Goal: Task Accomplishment & Management: Complete application form

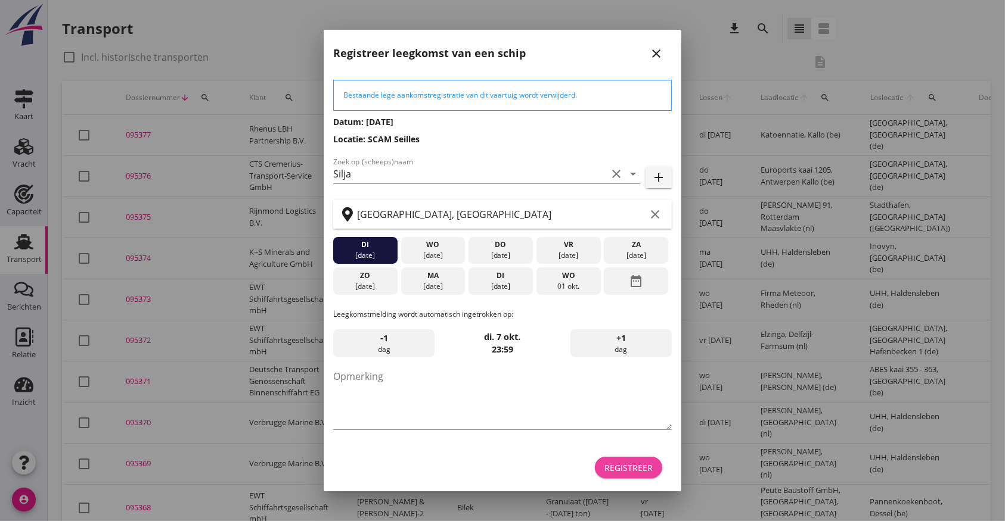
click at [637, 463] on div "Registreer" at bounding box center [628, 468] width 48 height 13
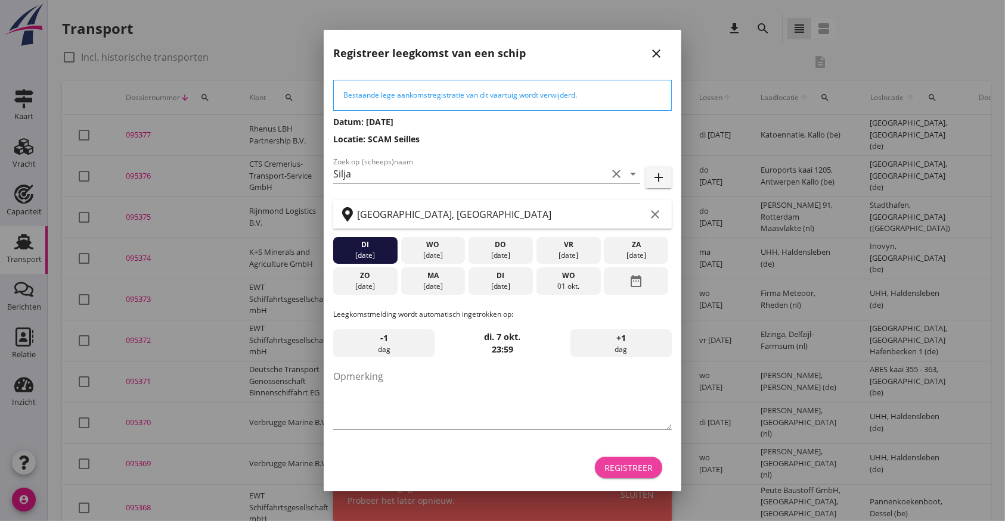
click at [637, 463] on div "Registreer" at bounding box center [628, 468] width 48 height 13
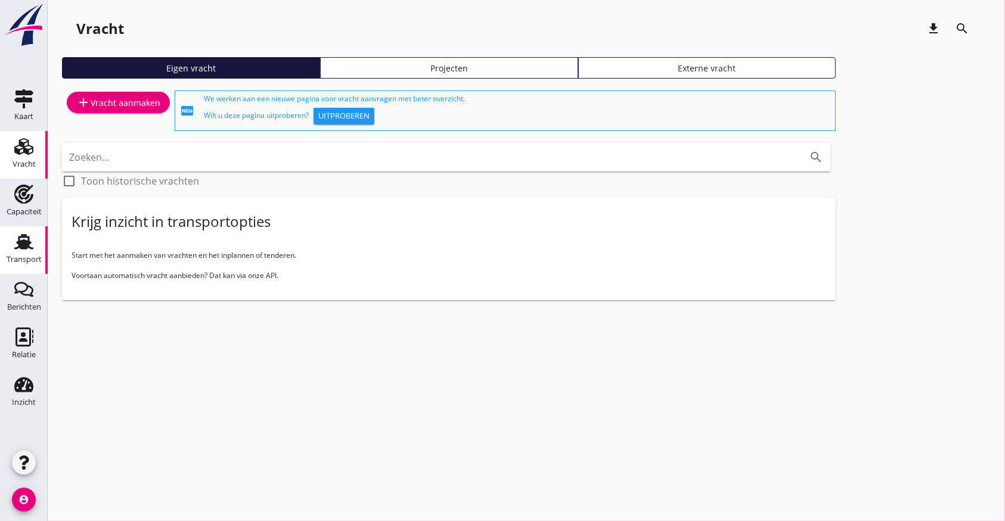
click at [33, 241] on icon "Transport" at bounding box center [23, 241] width 19 height 19
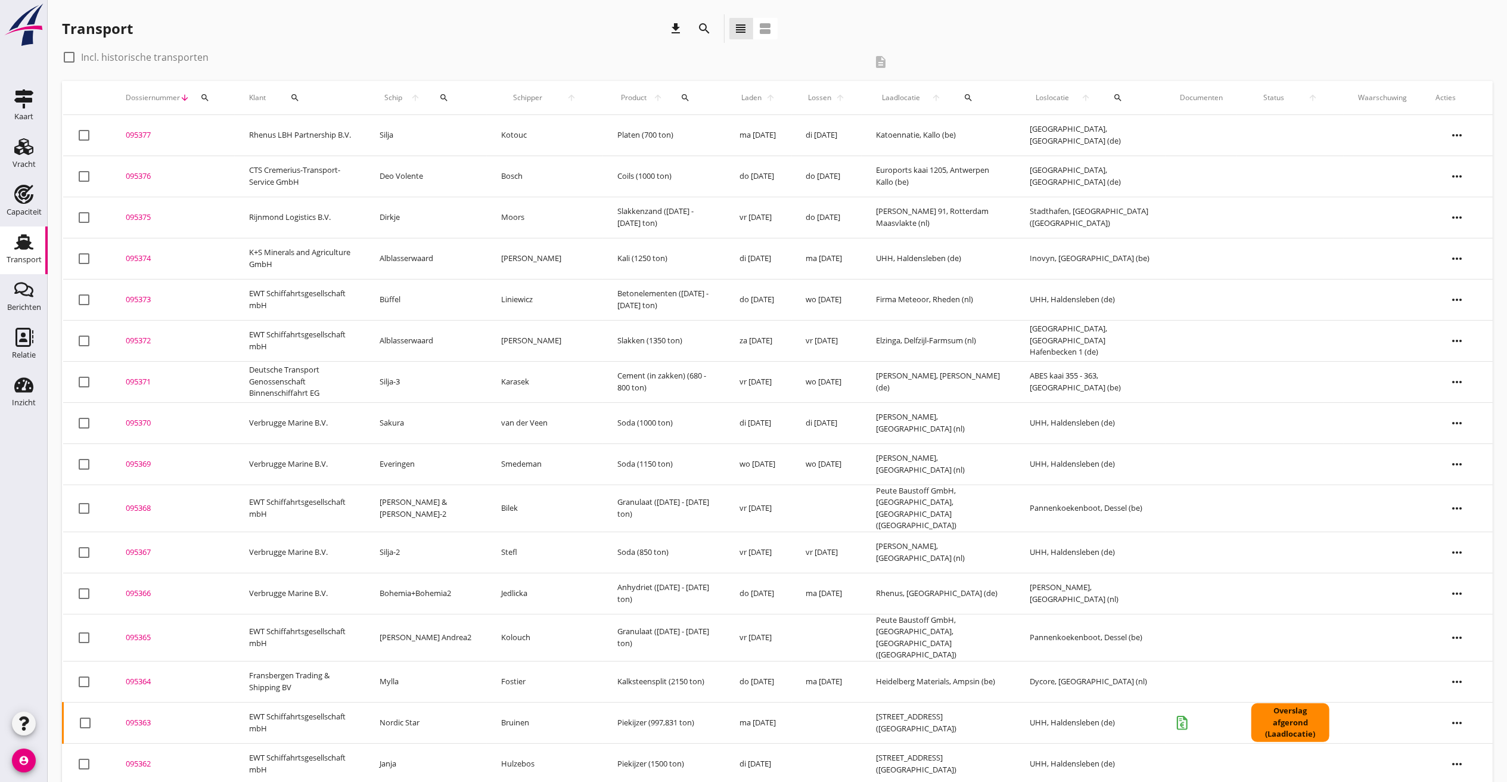
click at [1004, 120] on icon "more_horiz" at bounding box center [1456, 135] width 33 height 33
click at [1004, 288] on div "Vracht kopieeren" at bounding box center [1449, 285] width 85 height 14
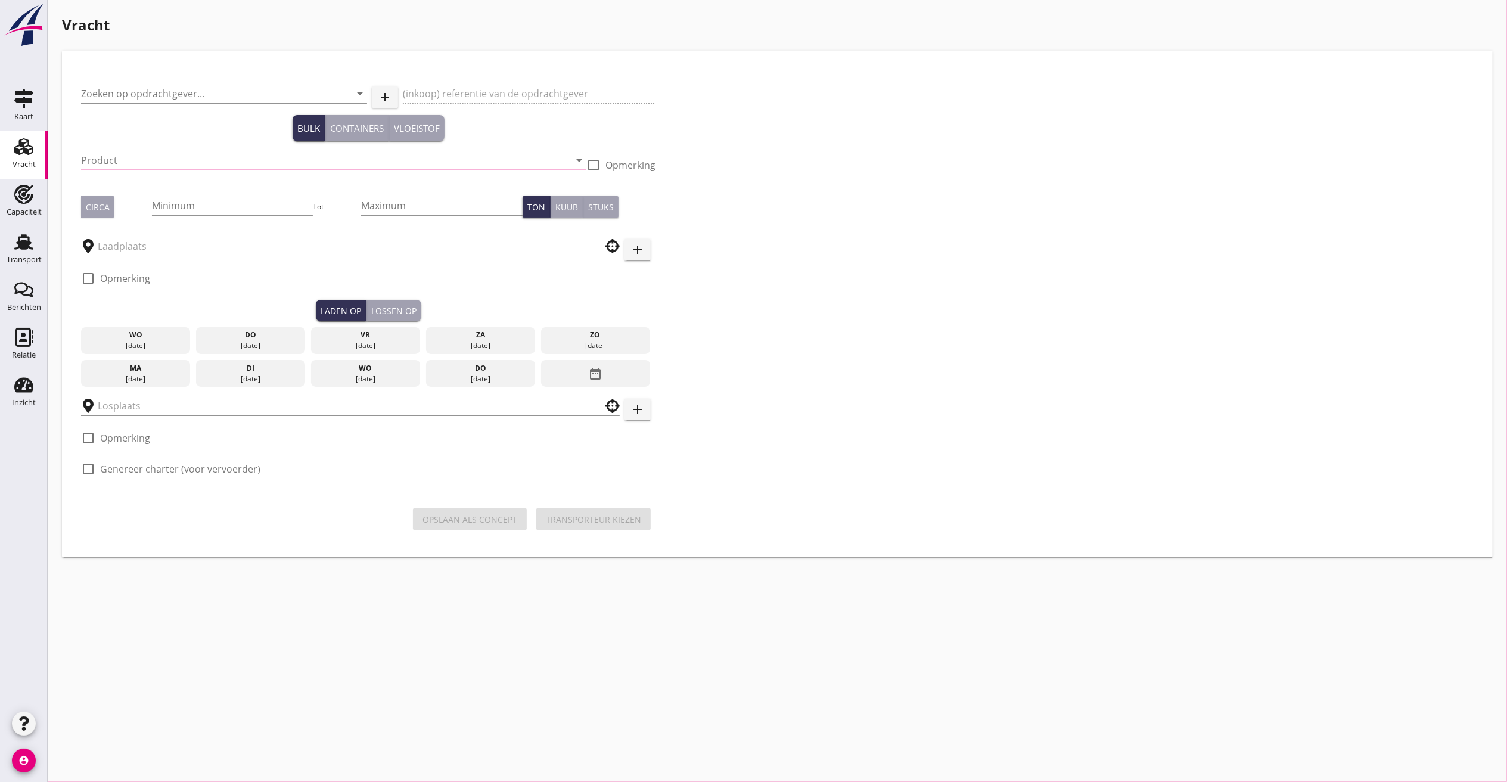
type input "Rhenus LBH Partnership B.V."
type input "Platen (5412)"
type input "700"
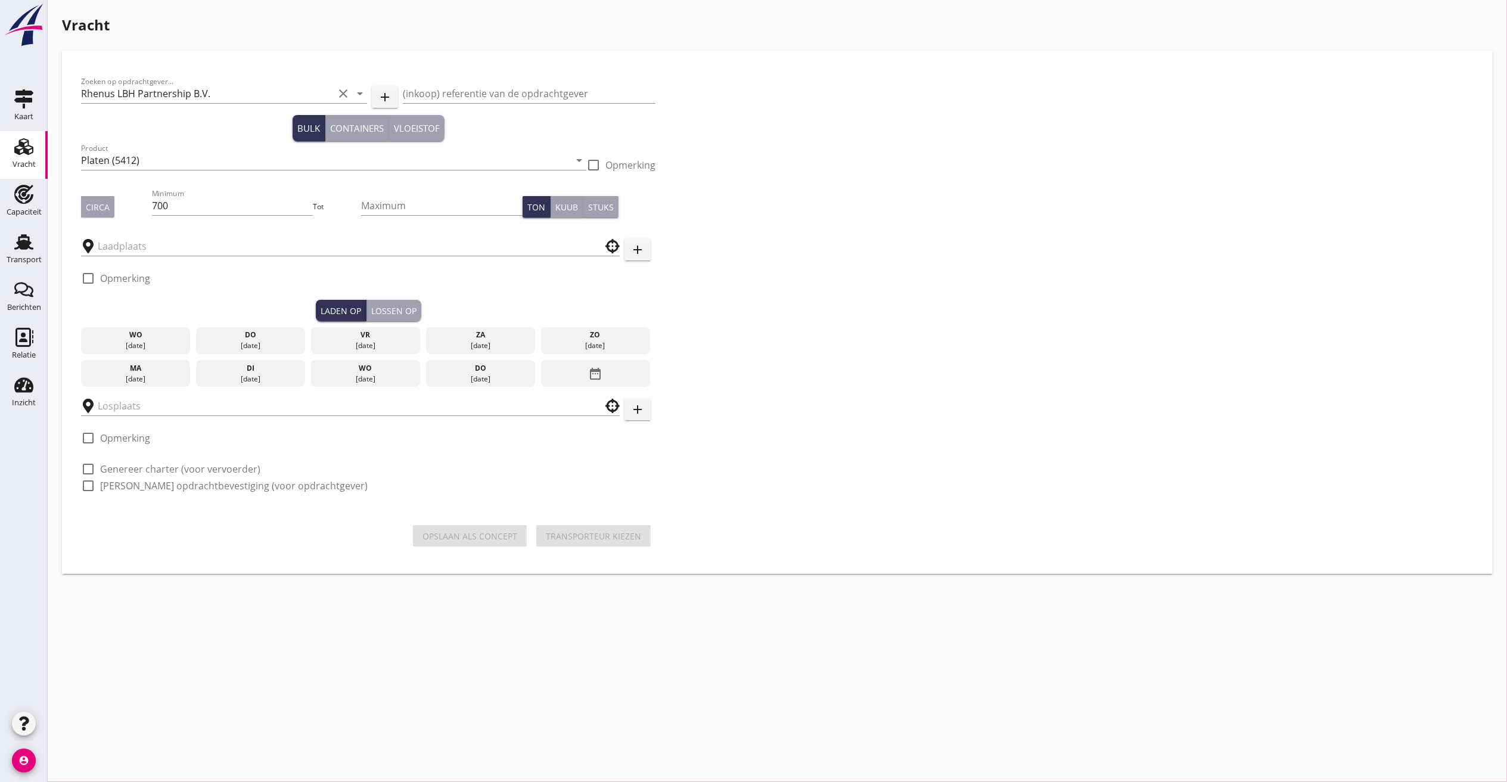
type input "Katoennatie"
type input "Hanse Terminal"
checkbox input "true"
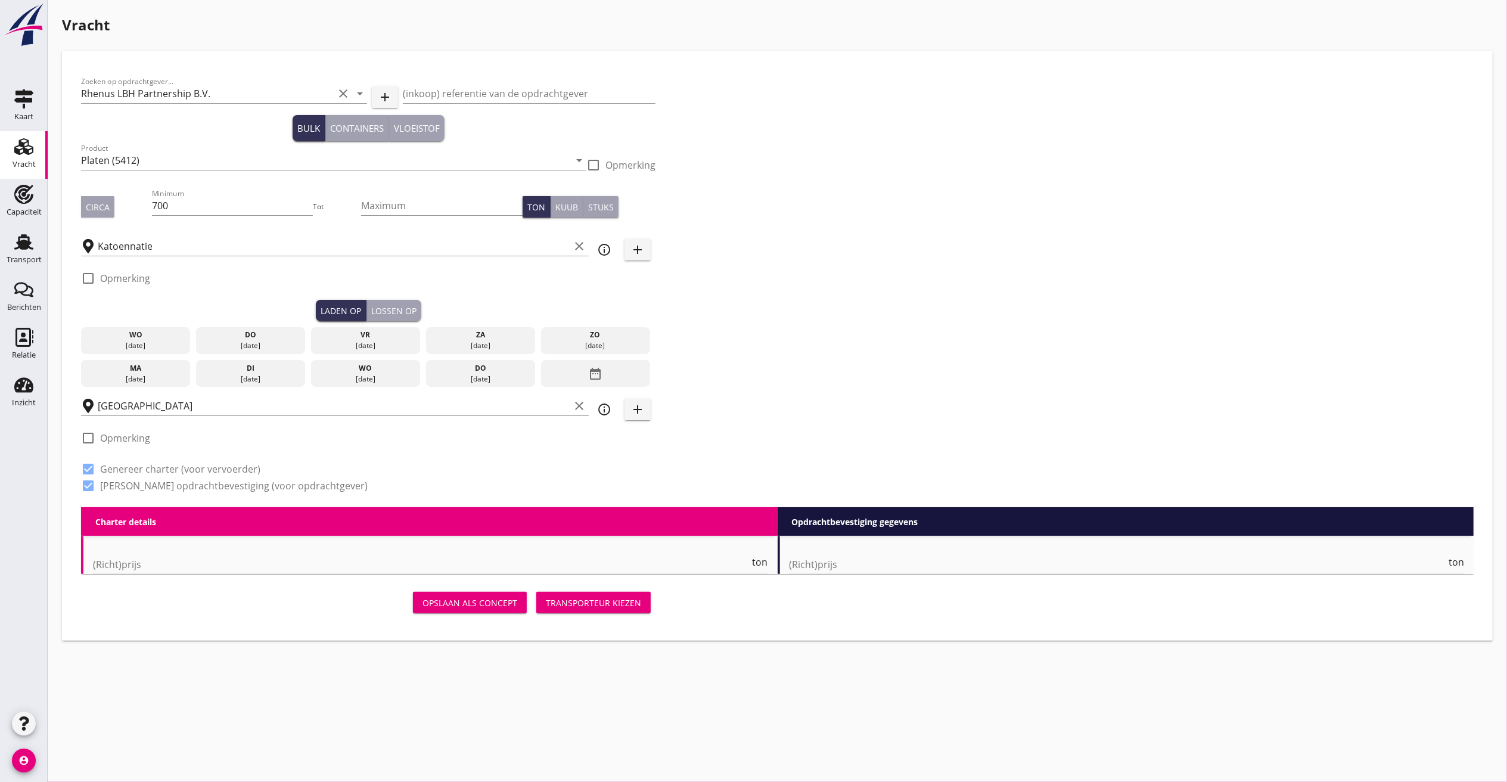
type input "12.5"
radio input "false"
checkbox input "true"
type input "48"
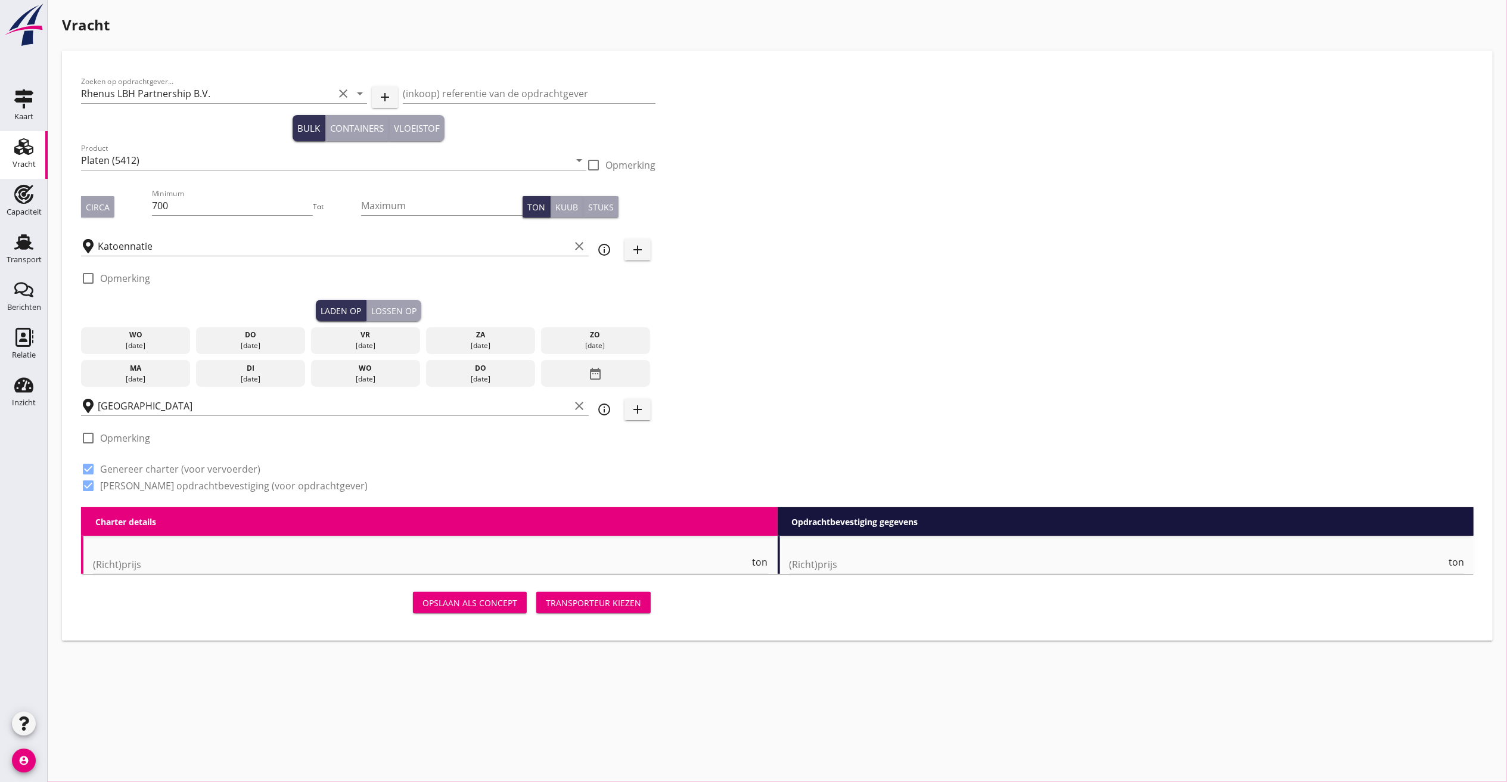
type input "48"
type input "13.375"
radio input "false"
checkbox input "true"
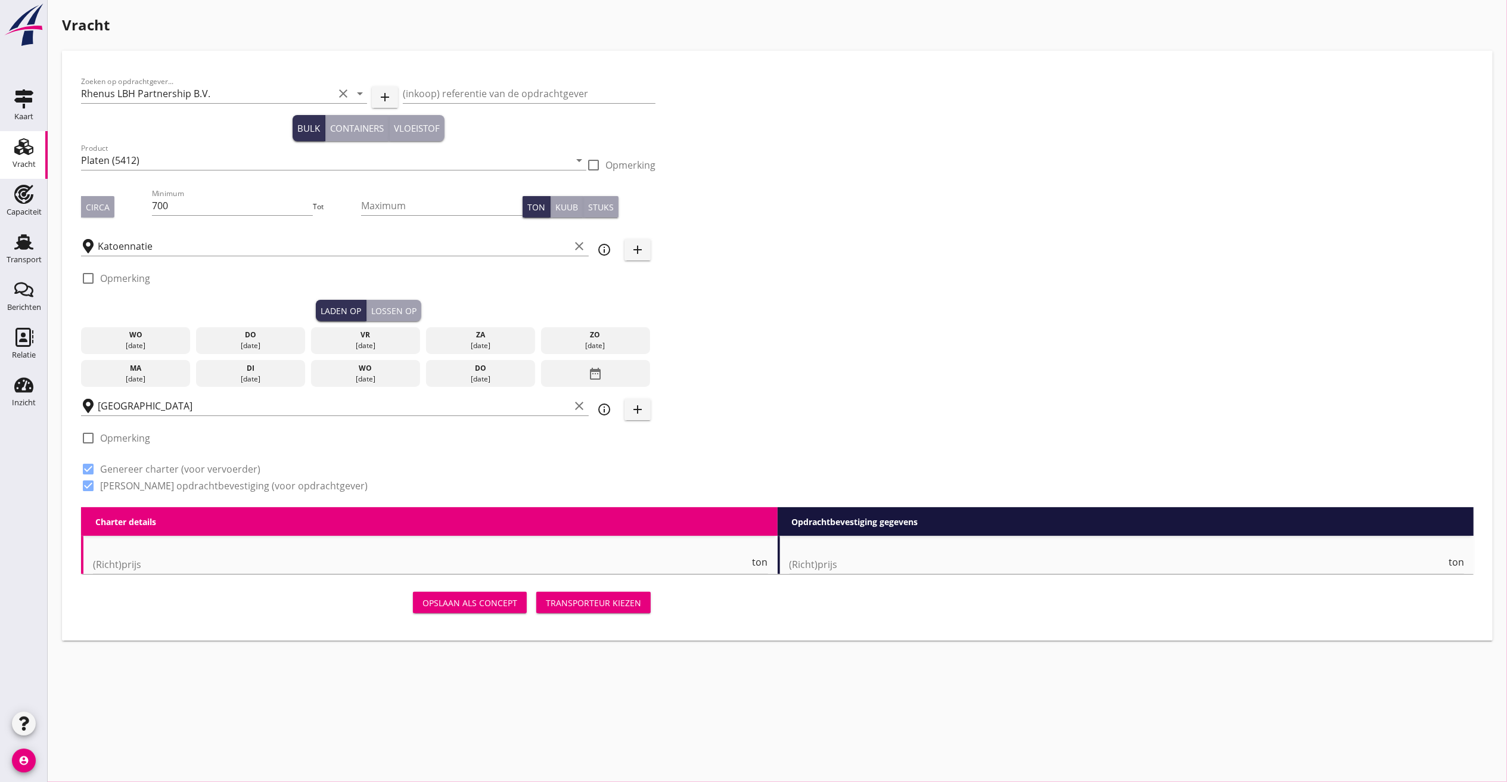
type input "48"
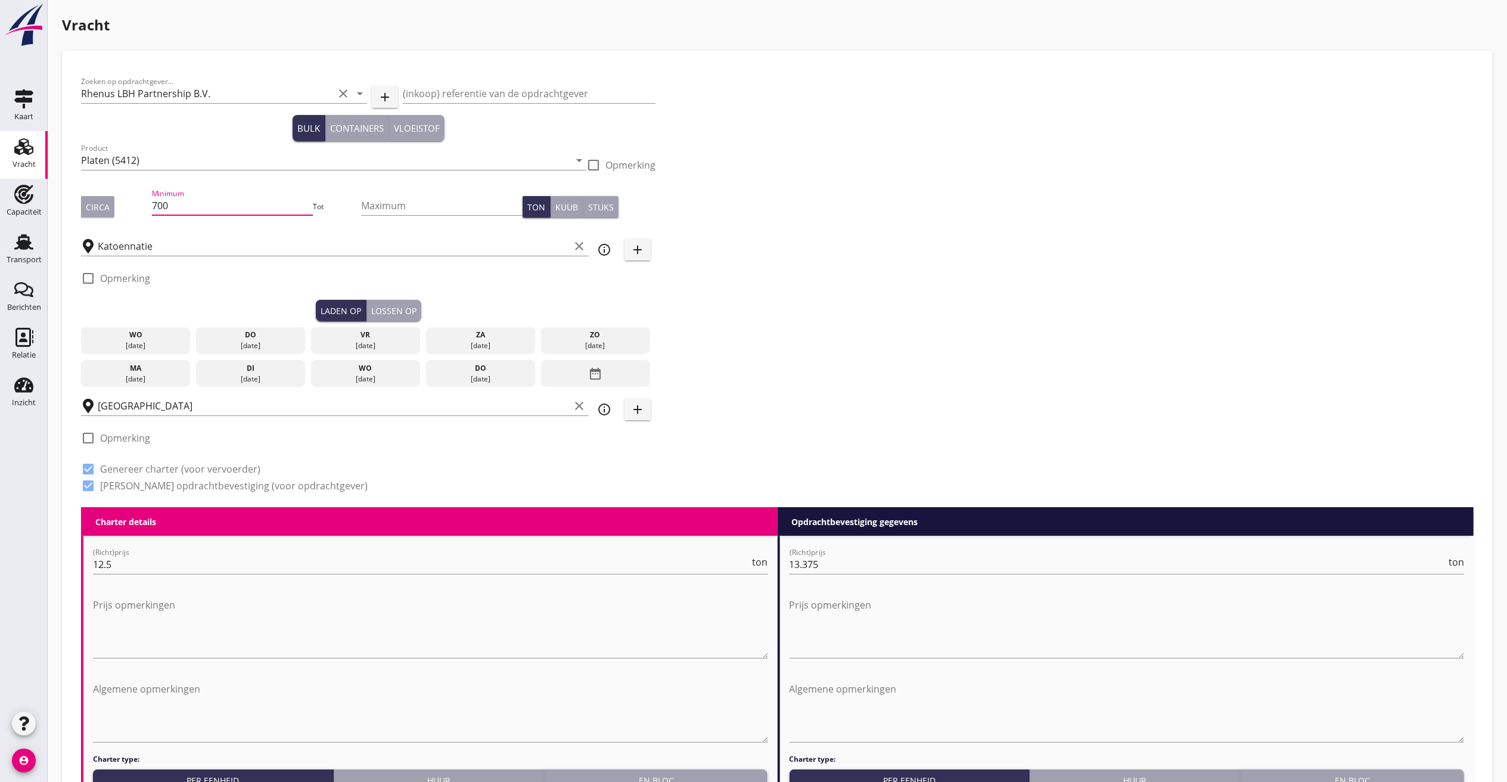
drag, startPoint x: 191, startPoint y: 205, endPoint x: -279, endPoint y: 128, distance: 476.6
type input "1600"
click at [89, 209] on div "Circa" at bounding box center [98, 207] width 24 height 13
click at [228, 368] on div "di" at bounding box center [251, 368] width 104 height 11
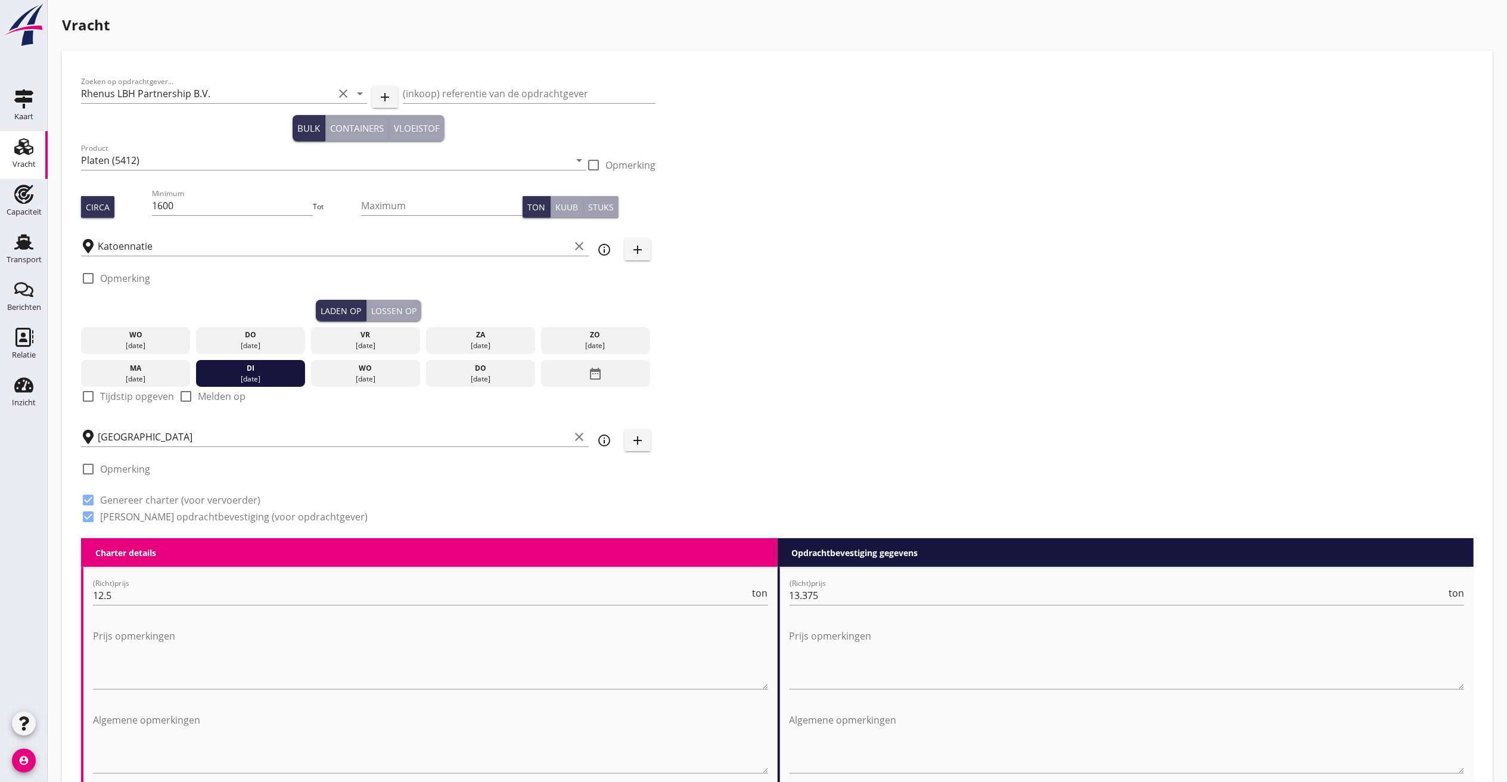
click at [106, 387] on div "check_box_outline_blank Tijdstip opgeven" at bounding box center [127, 402] width 93 height 31
click at [95, 396] on div at bounding box center [88, 396] width 20 height 20
checkbox input "true"
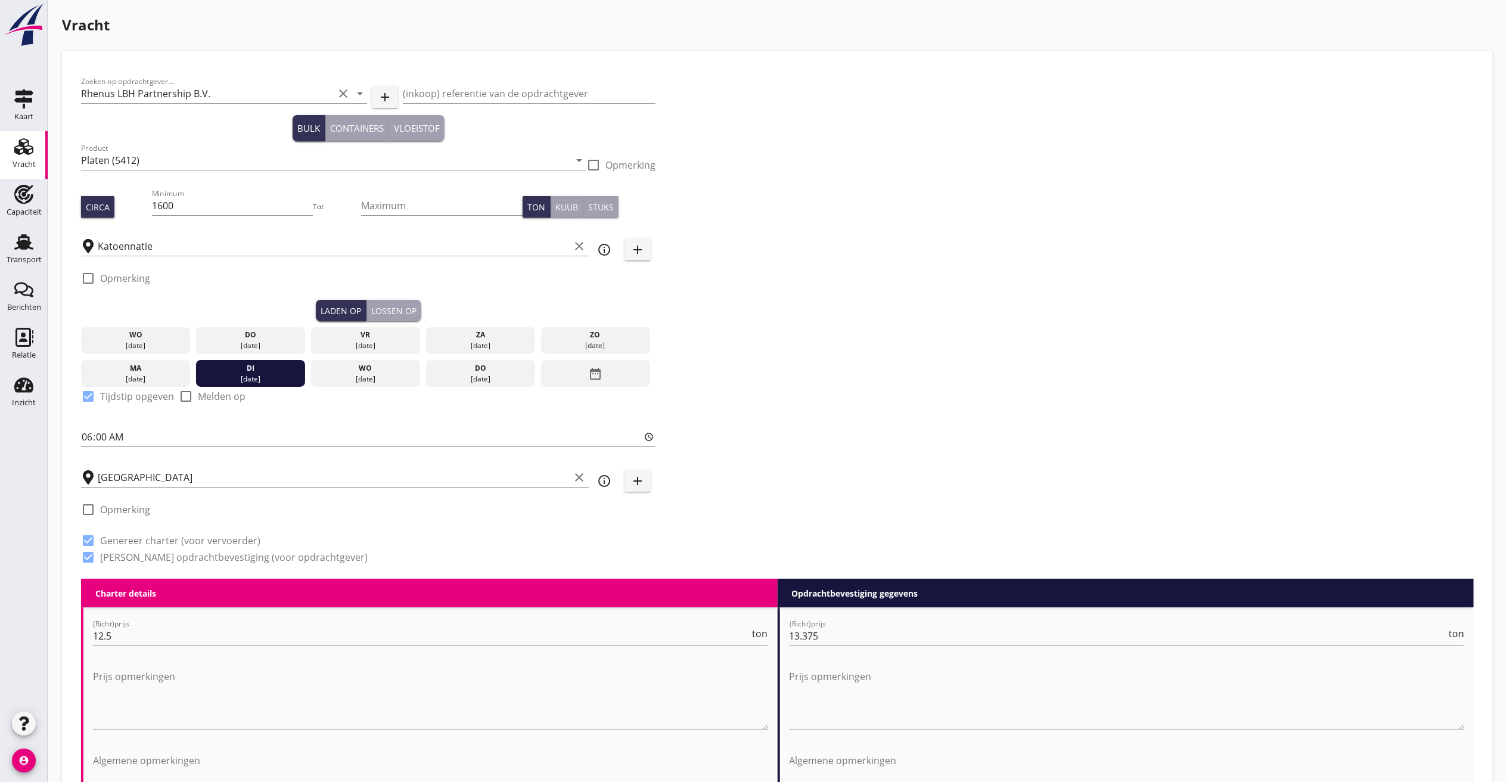
click at [411, 301] on button "Lossen op" at bounding box center [394, 310] width 55 height 21
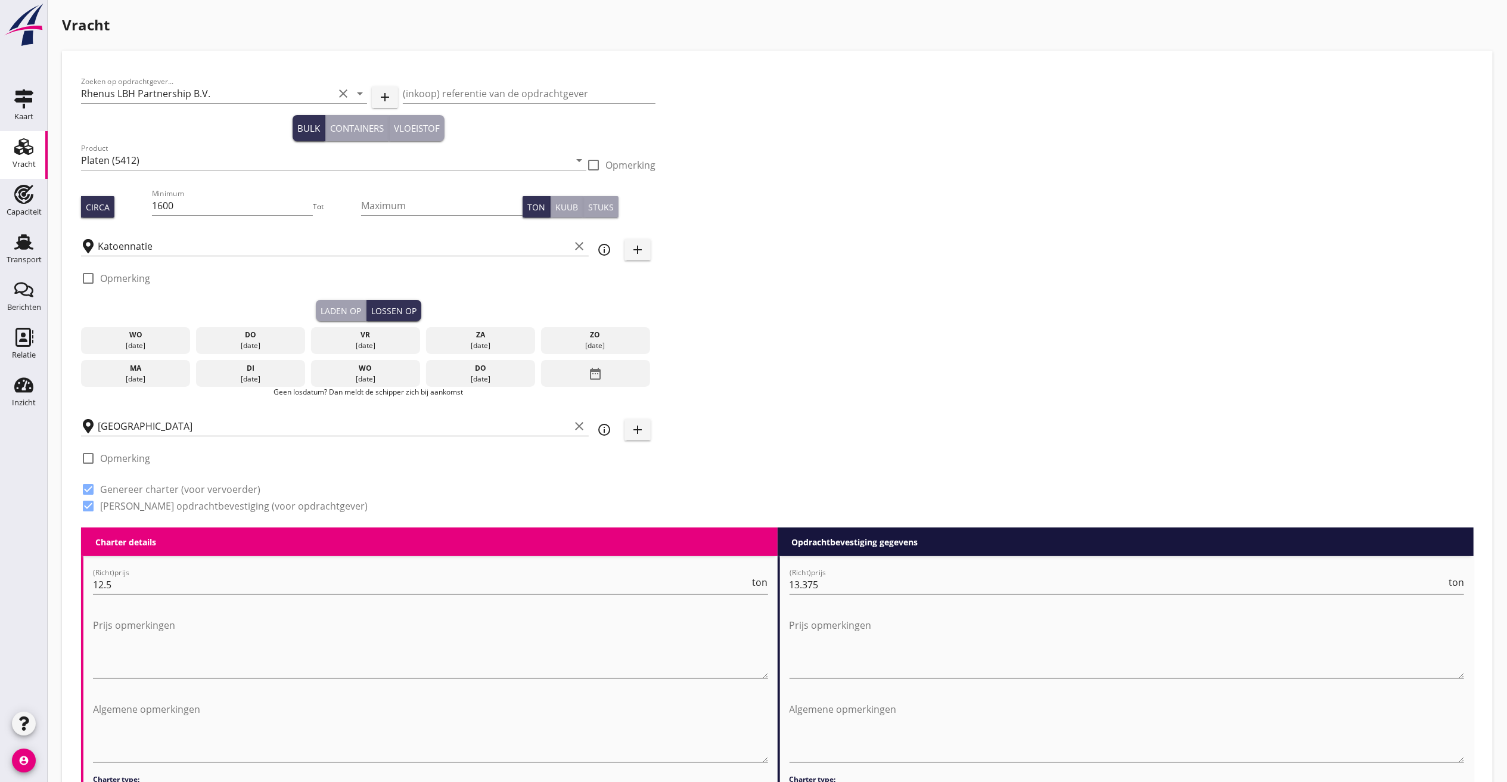
click at [600, 370] on icon "date_range" at bounding box center [595, 373] width 14 height 21
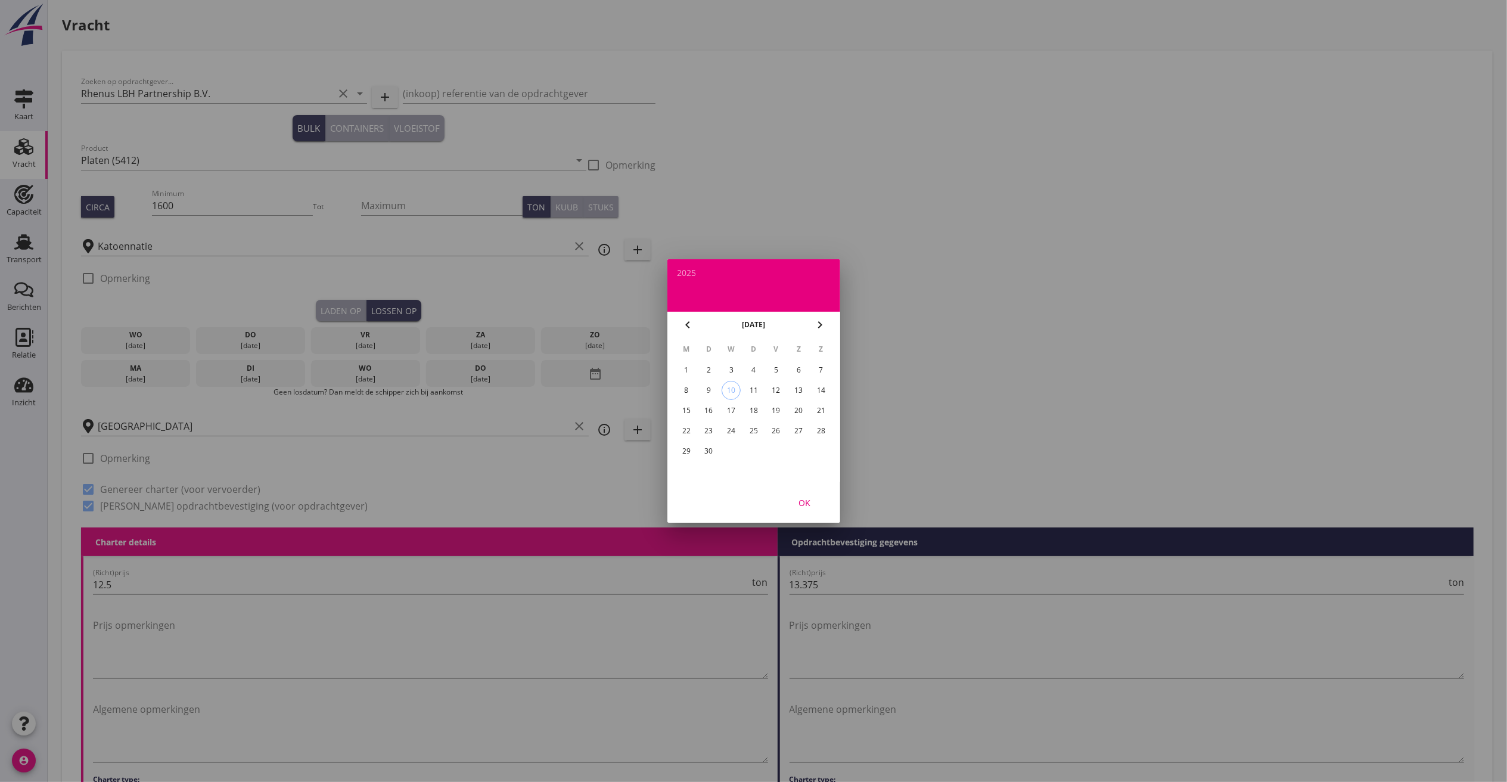
click at [732, 427] on div "24" at bounding box center [731, 430] width 19 height 19
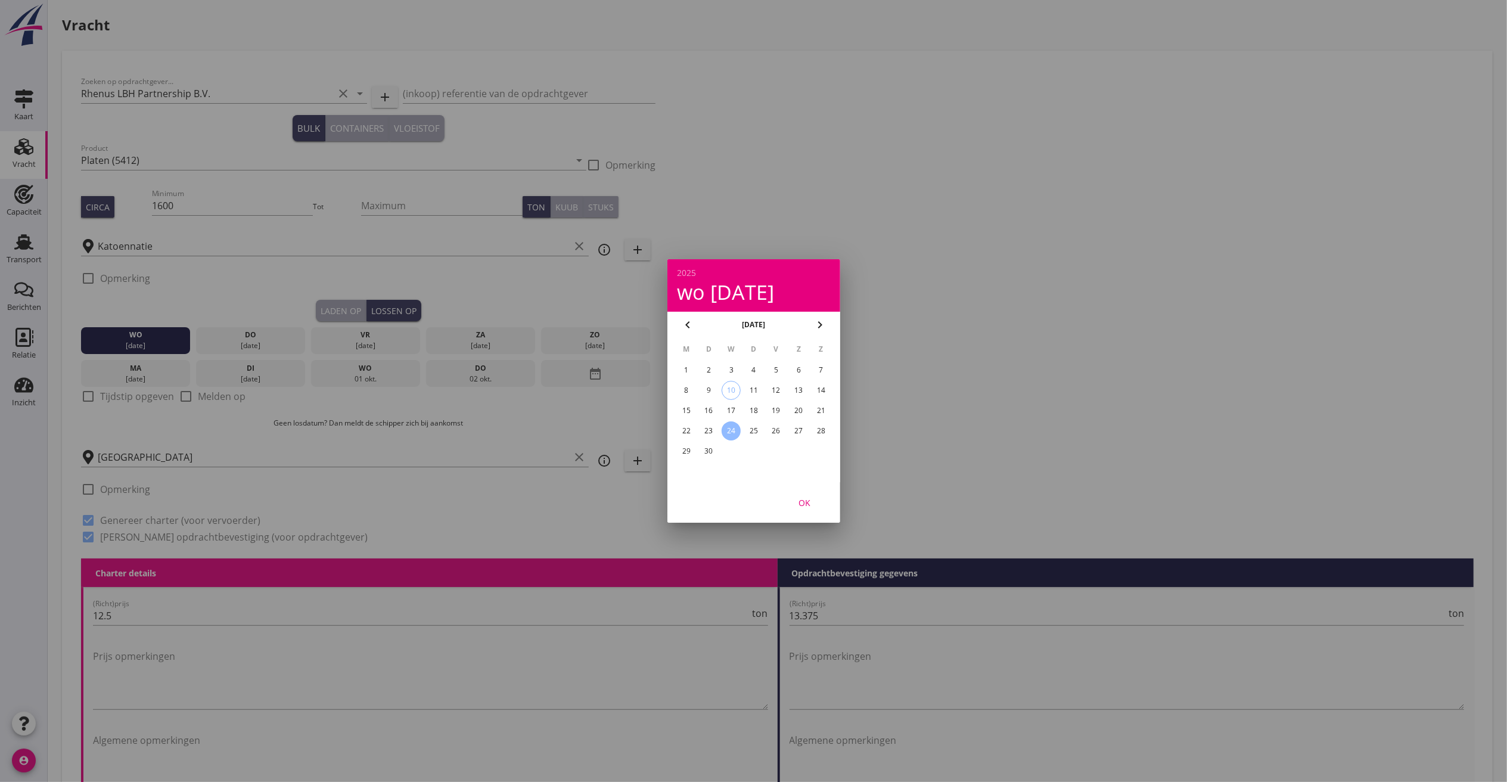
click at [811, 501] on div "OK" at bounding box center [804, 502] width 33 height 13
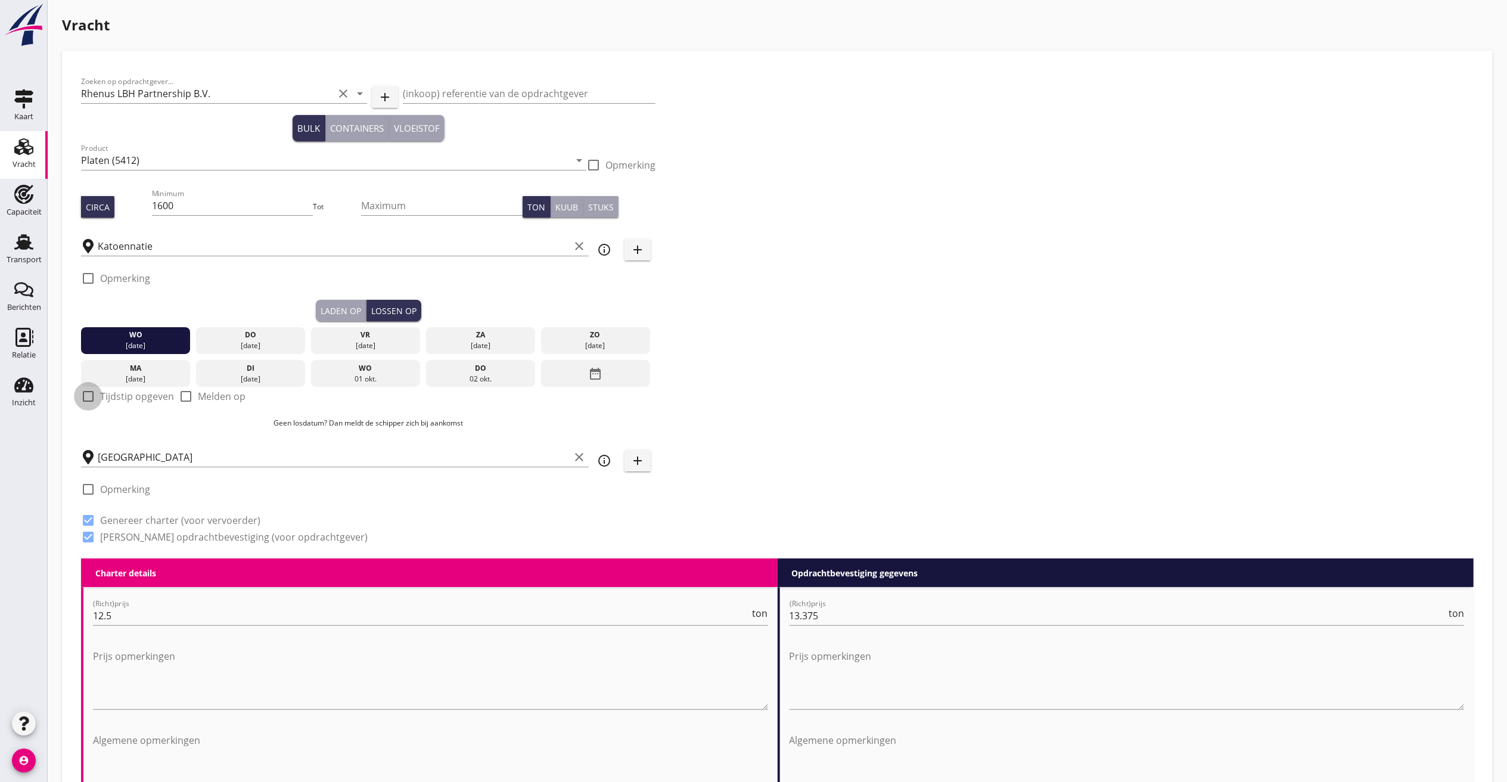
click at [95, 399] on div at bounding box center [88, 396] width 20 height 20
checkbox input "true"
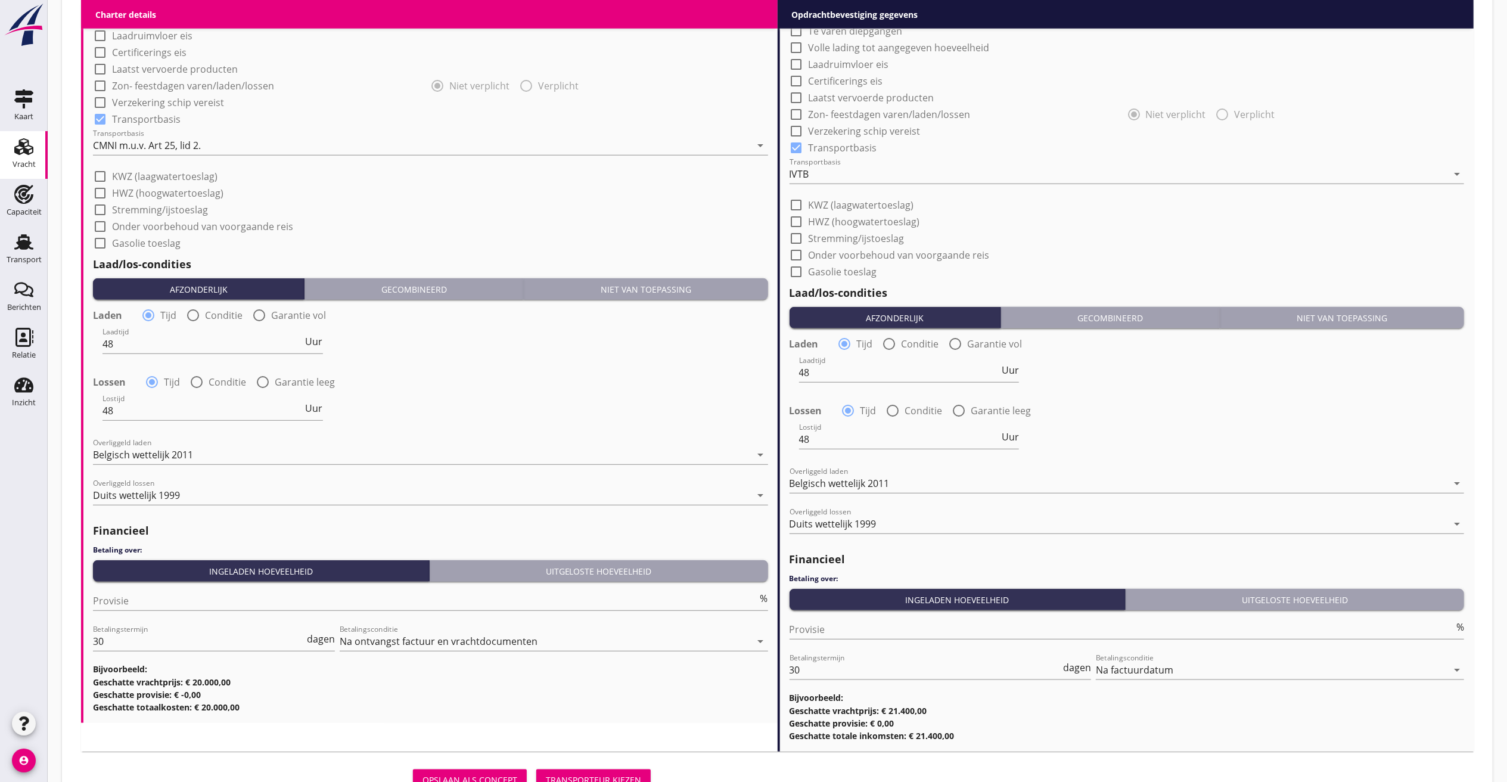
scroll to position [1073, 0]
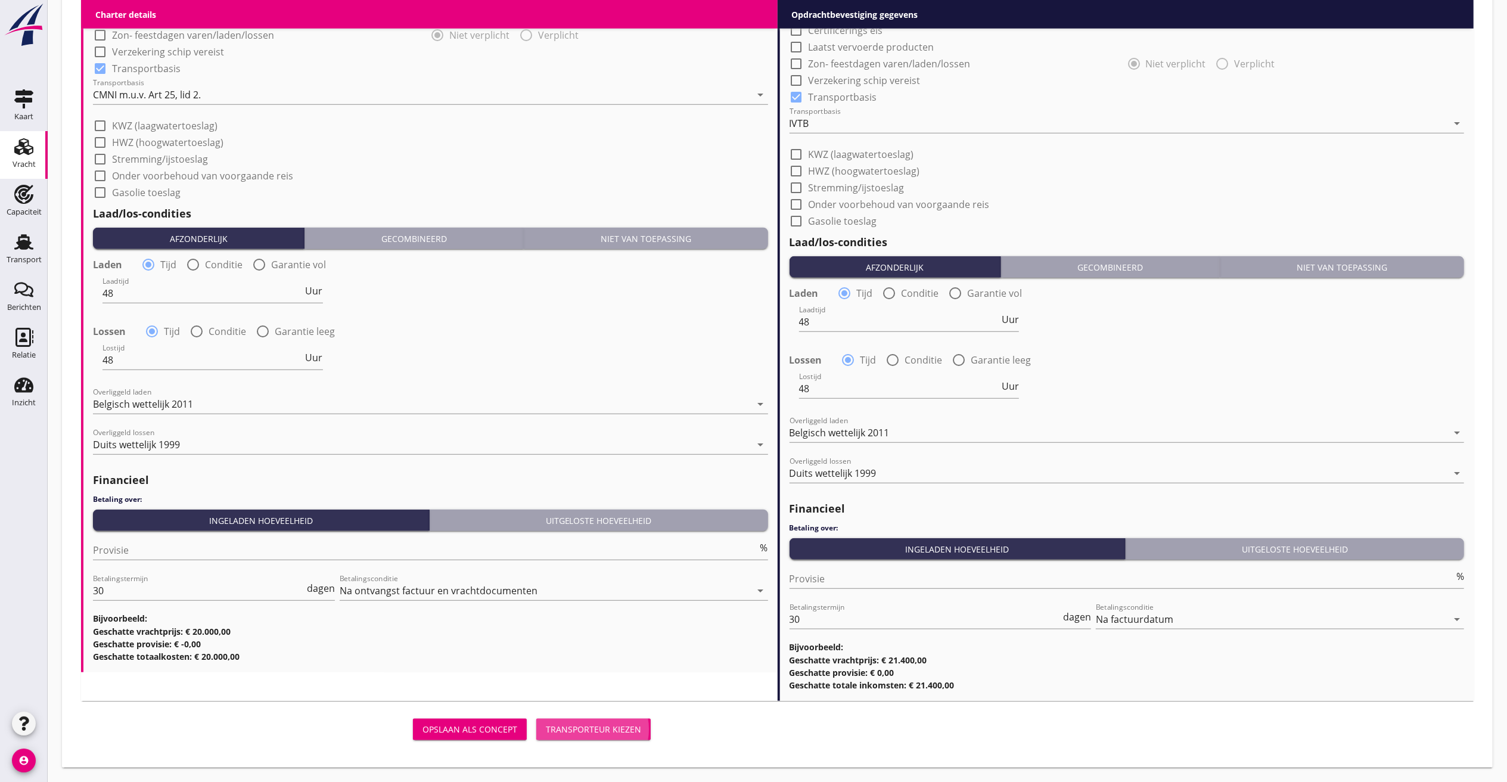
click at [591, 521] on div "Transporteur kiezen" at bounding box center [593, 729] width 95 height 13
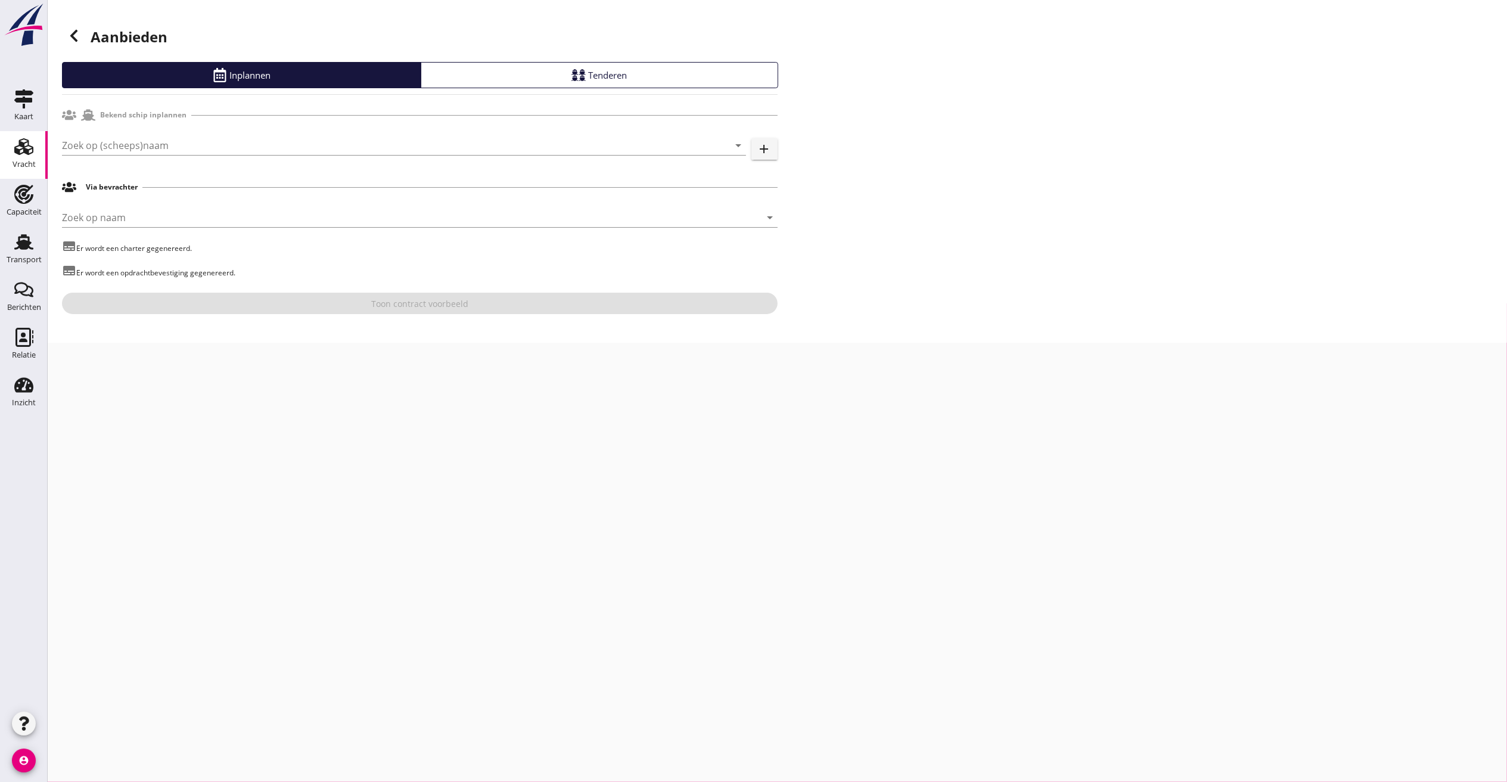
click at [147, 130] on div "Zoek op (scheeps)naam arrow_drop_down add" at bounding box center [420, 148] width 716 height 38
click at [142, 145] on input "Zoek op (scheeps)naam" at bounding box center [387, 145] width 651 height 19
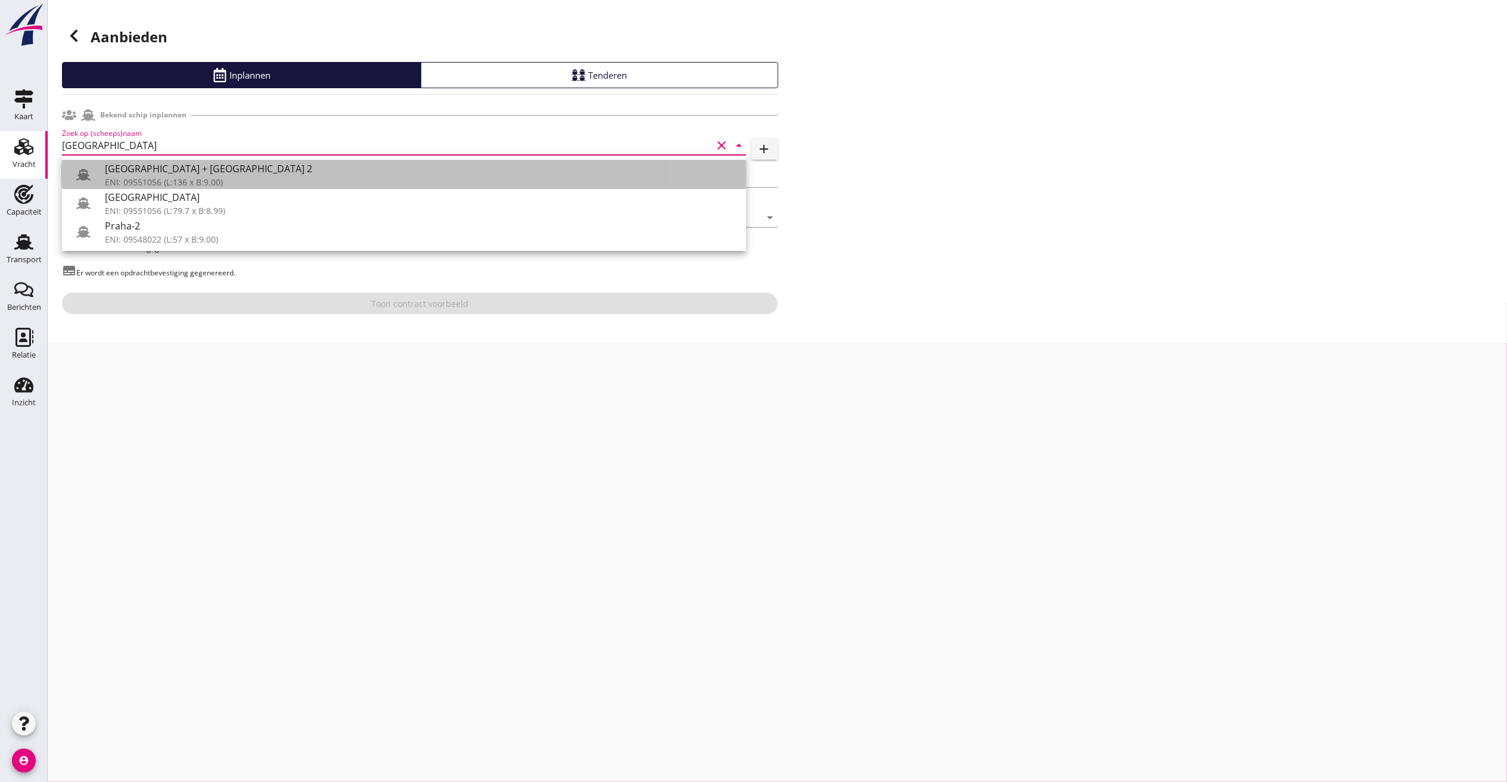
click at [142, 175] on div "Praha + Praha 2" at bounding box center [421, 169] width 632 height 14
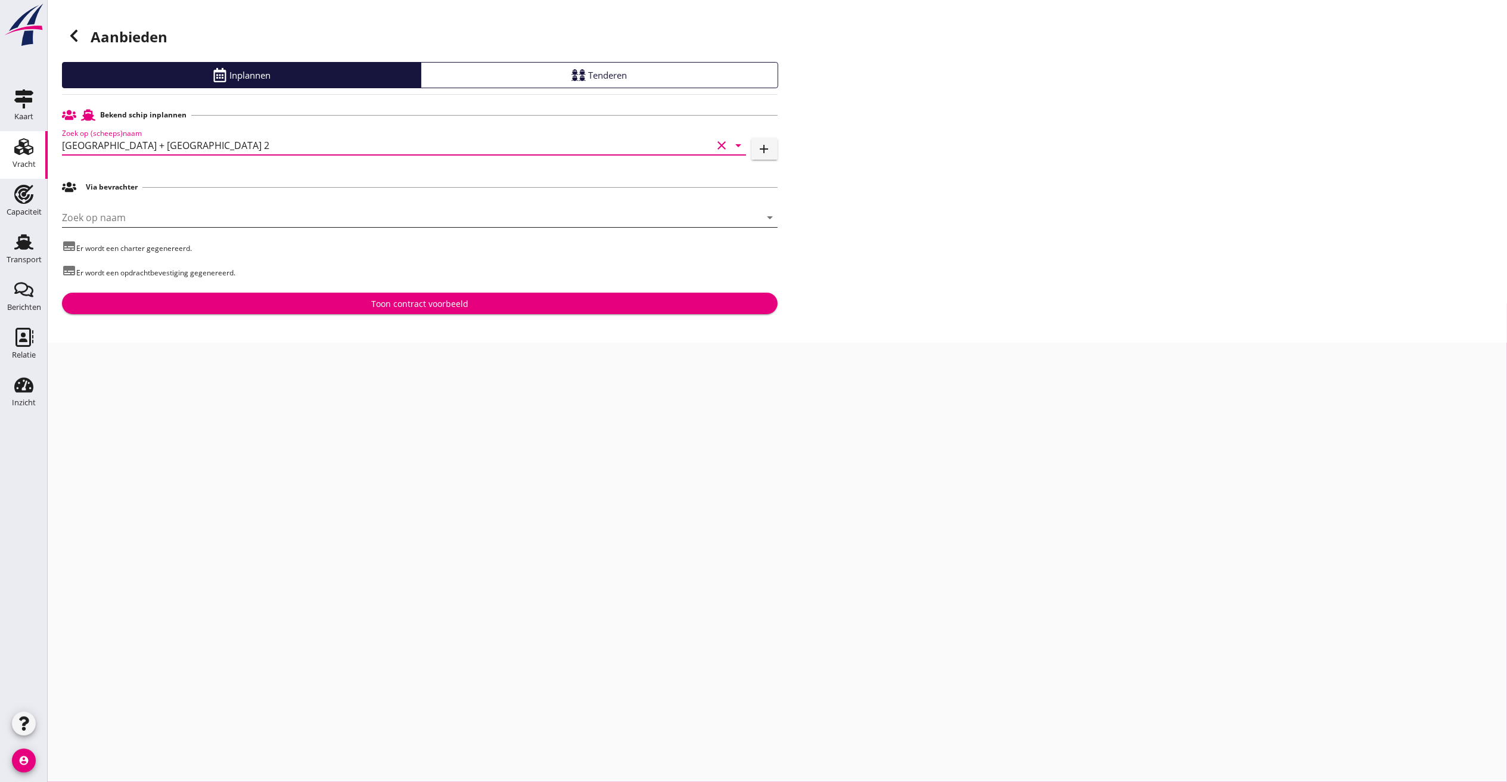
type input "Praha + Praha 2"
click at [132, 222] on input "Zoek op naam" at bounding box center [403, 217] width 682 height 19
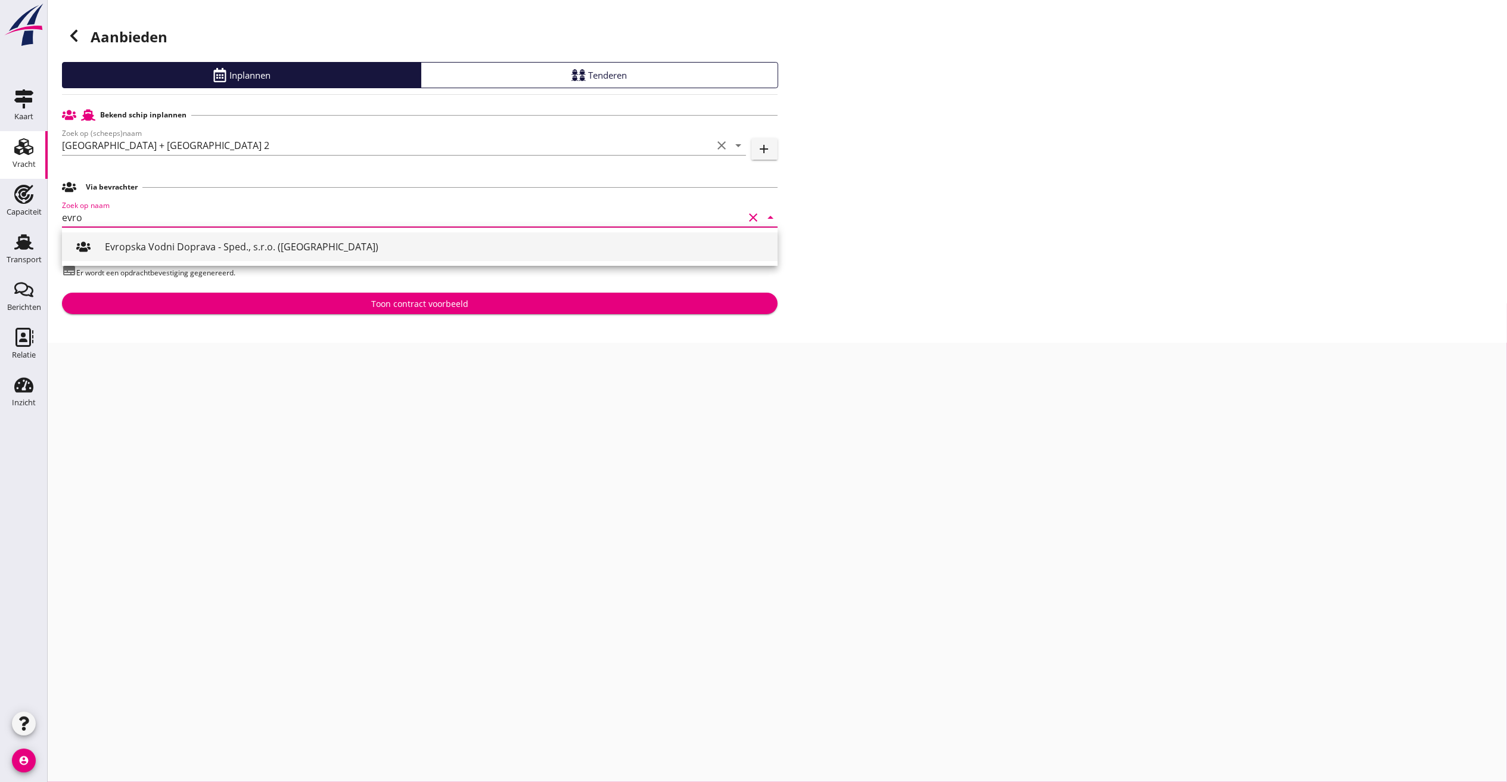
click at [132, 246] on div "Evropska Vodni Doprava - Sped., s.r.o. (Praha)" at bounding box center [436, 247] width 663 height 14
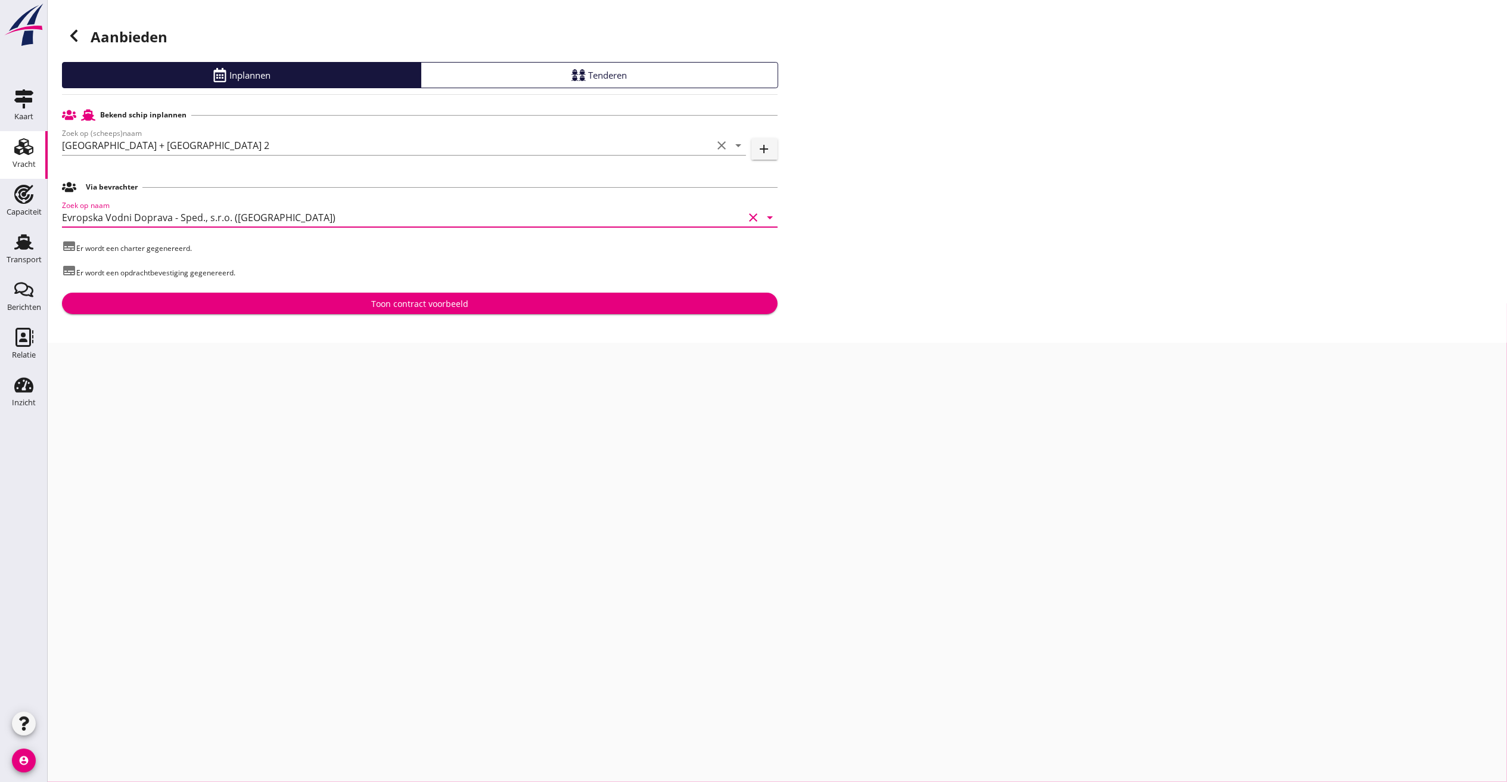
type input "Evropska Vodni Doprava - Sped., s.r.o. (Praha)"
click at [163, 291] on div "Bekend schip inplannen Zoek op (scheeps)naam Praha + Praha 2 clear arrow_drop_d…" at bounding box center [420, 209] width 716 height 210
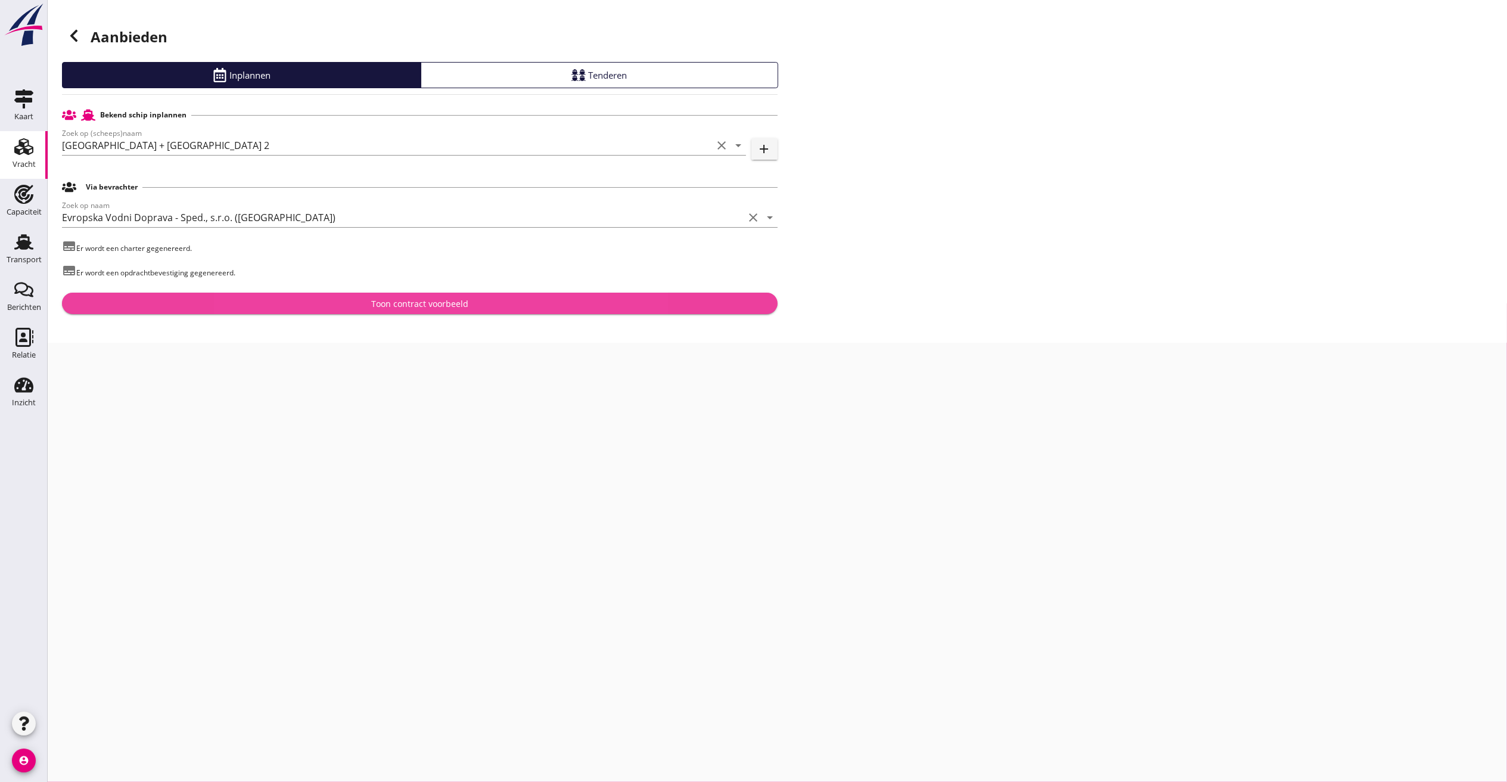
click at [159, 300] on div "Toon contract voorbeeld" at bounding box center [420, 303] width 697 height 13
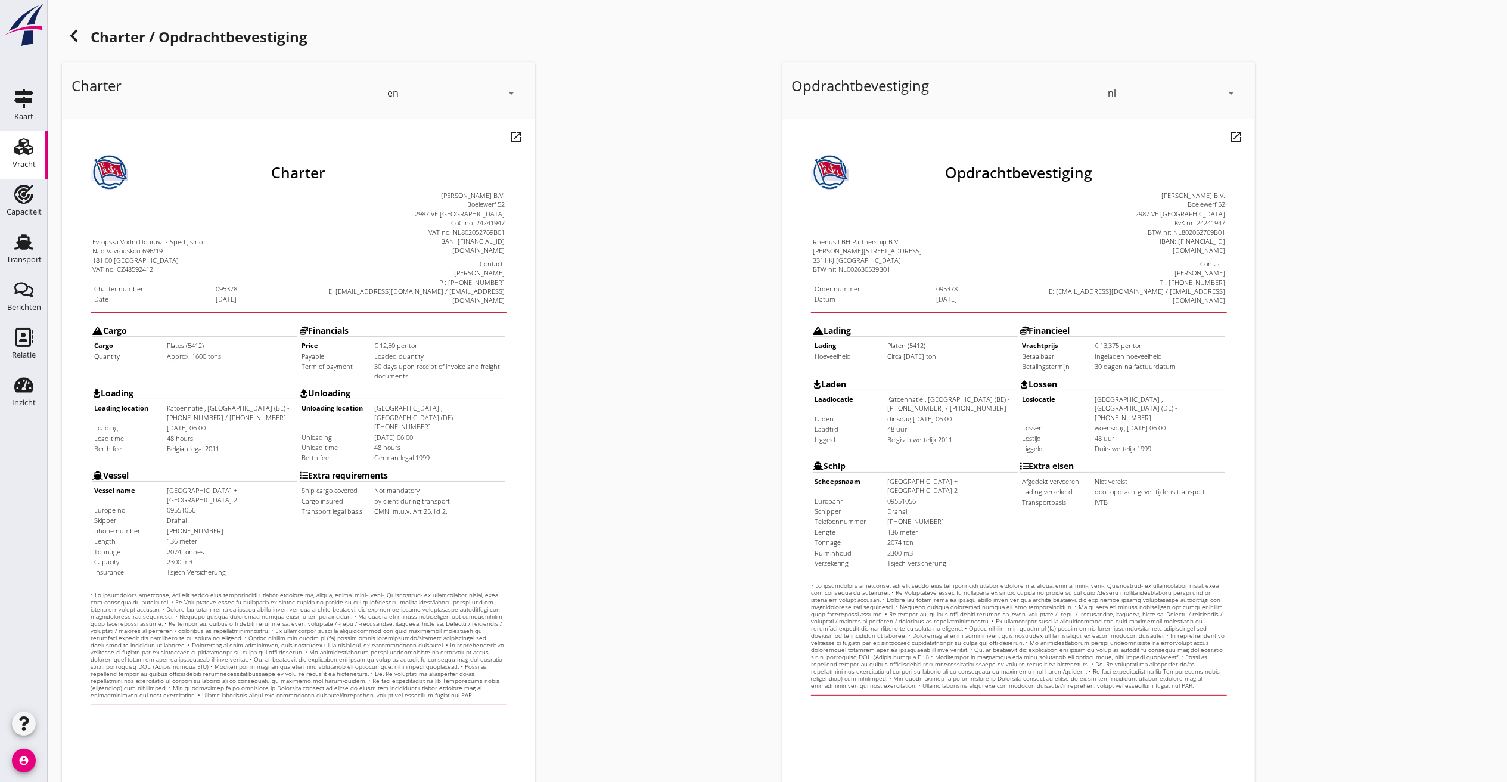
scroll to position [100, 0]
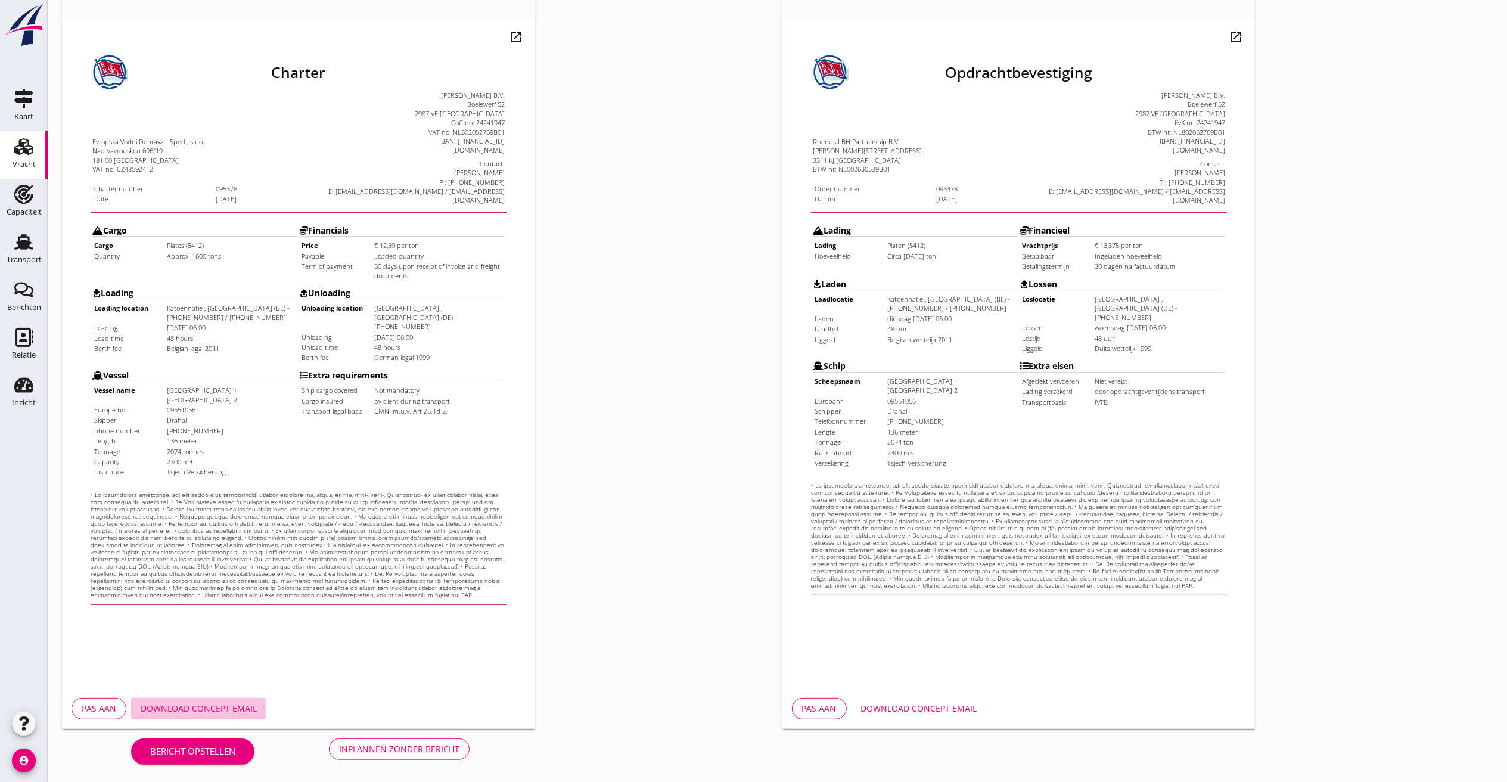
click at [222, 521] on div "Download concept email" at bounding box center [199, 708] width 116 height 13
click at [441, 521] on div "Inplannen zonder bericht" at bounding box center [399, 749] width 120 height 13
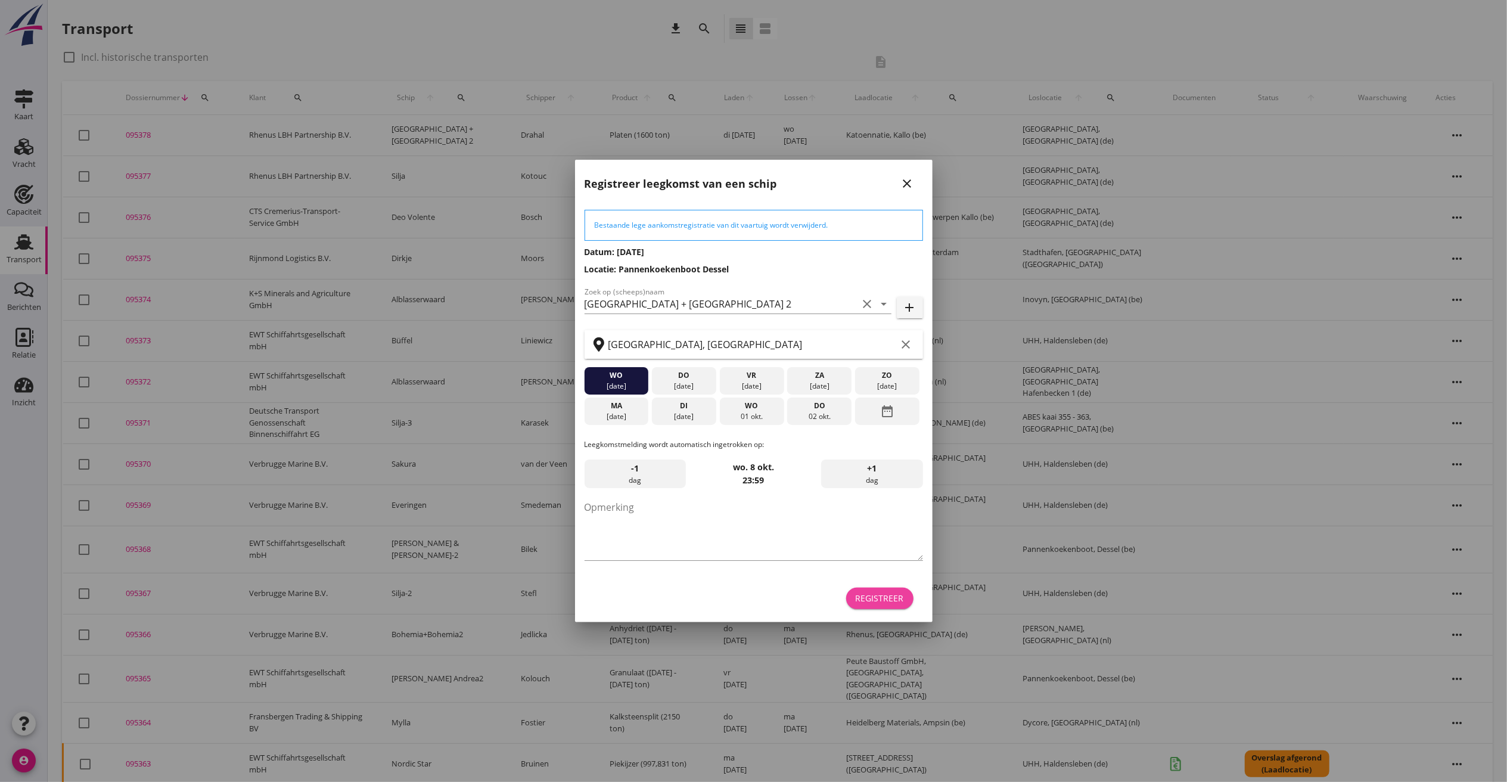
click at [889, 521] on div "Registreer" at bounding box center [880, 598] width 48 height 13
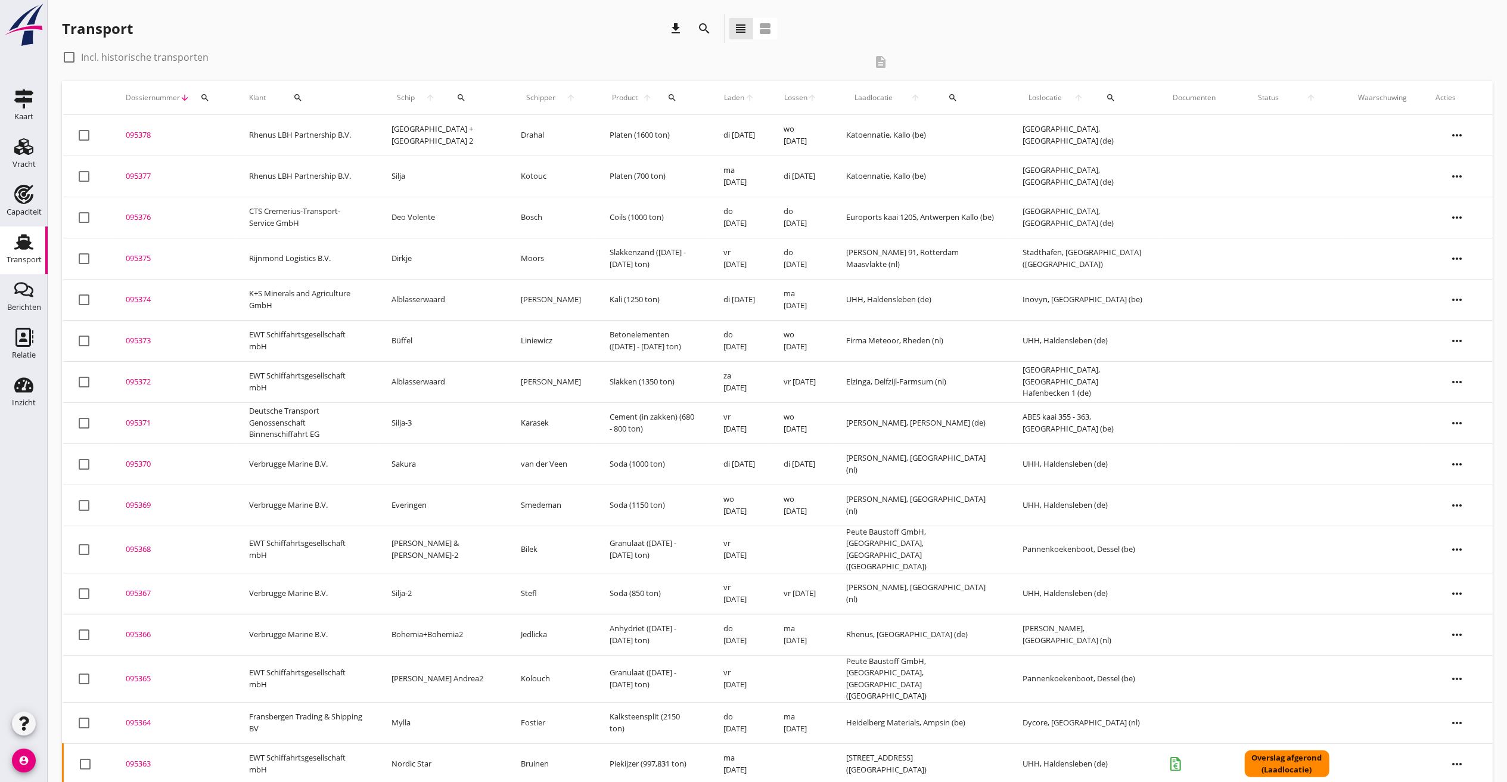
click at [129, 213] on div "095376" at bounding box center [173, 218] width 95 height 12
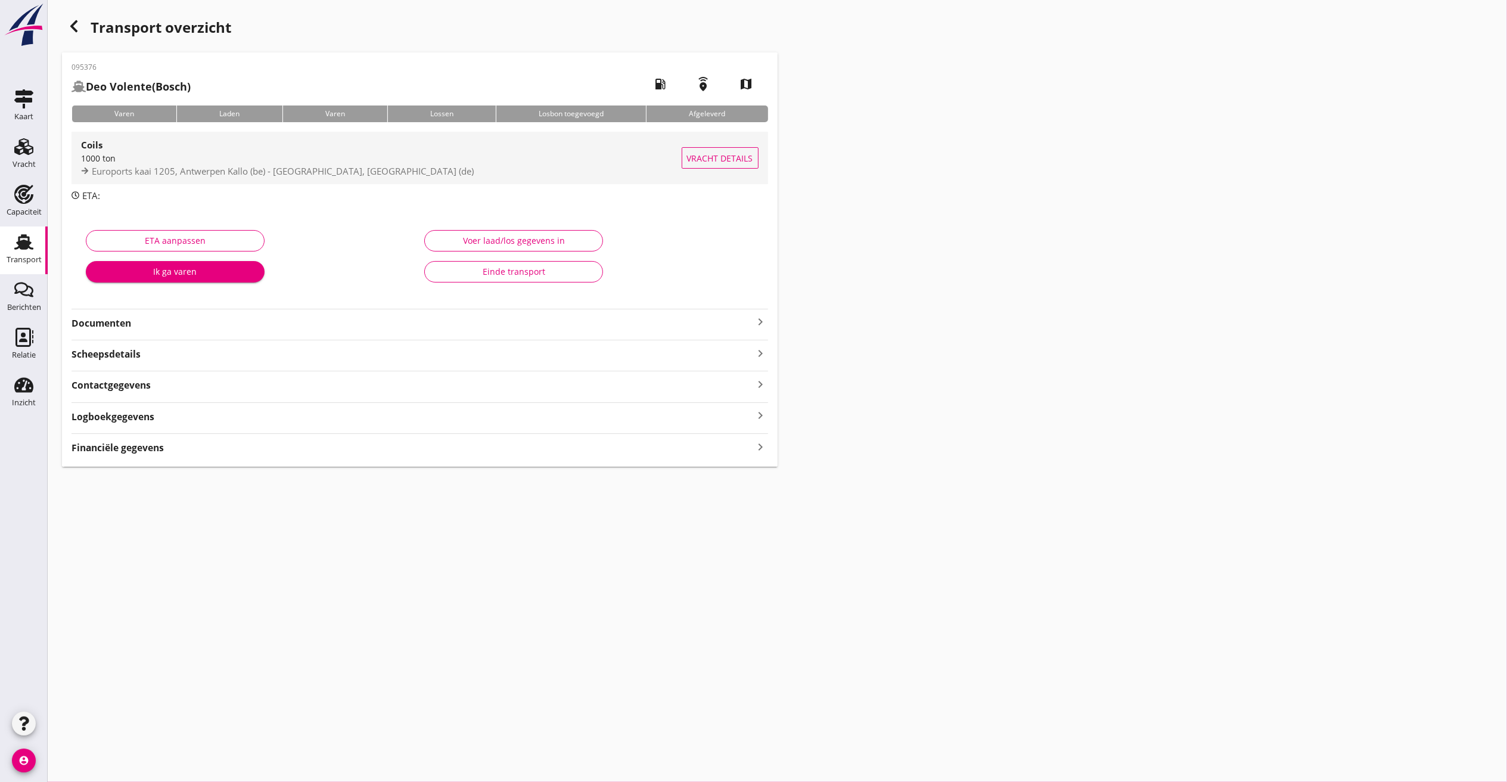
click at [225, 170] on span "Euroports kaai 1205, Antwerpen Kallo (be) - Coil Terminal, Kolenfeld (de)" at bounding box center [283, 171] width 382 height 12
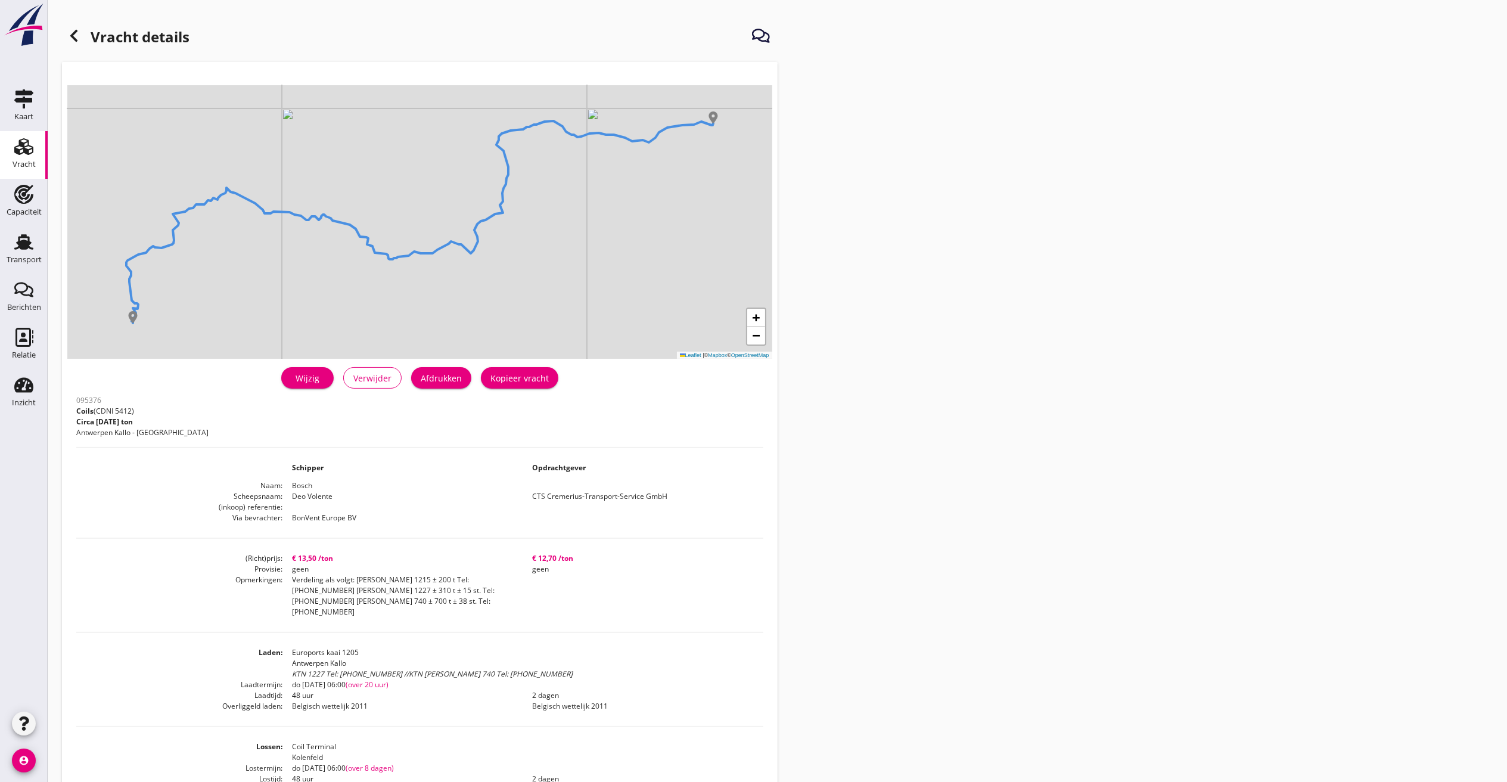
click at [315, 374] on div "Wijzig" at bounding box center [307, 378] width 33 height 13
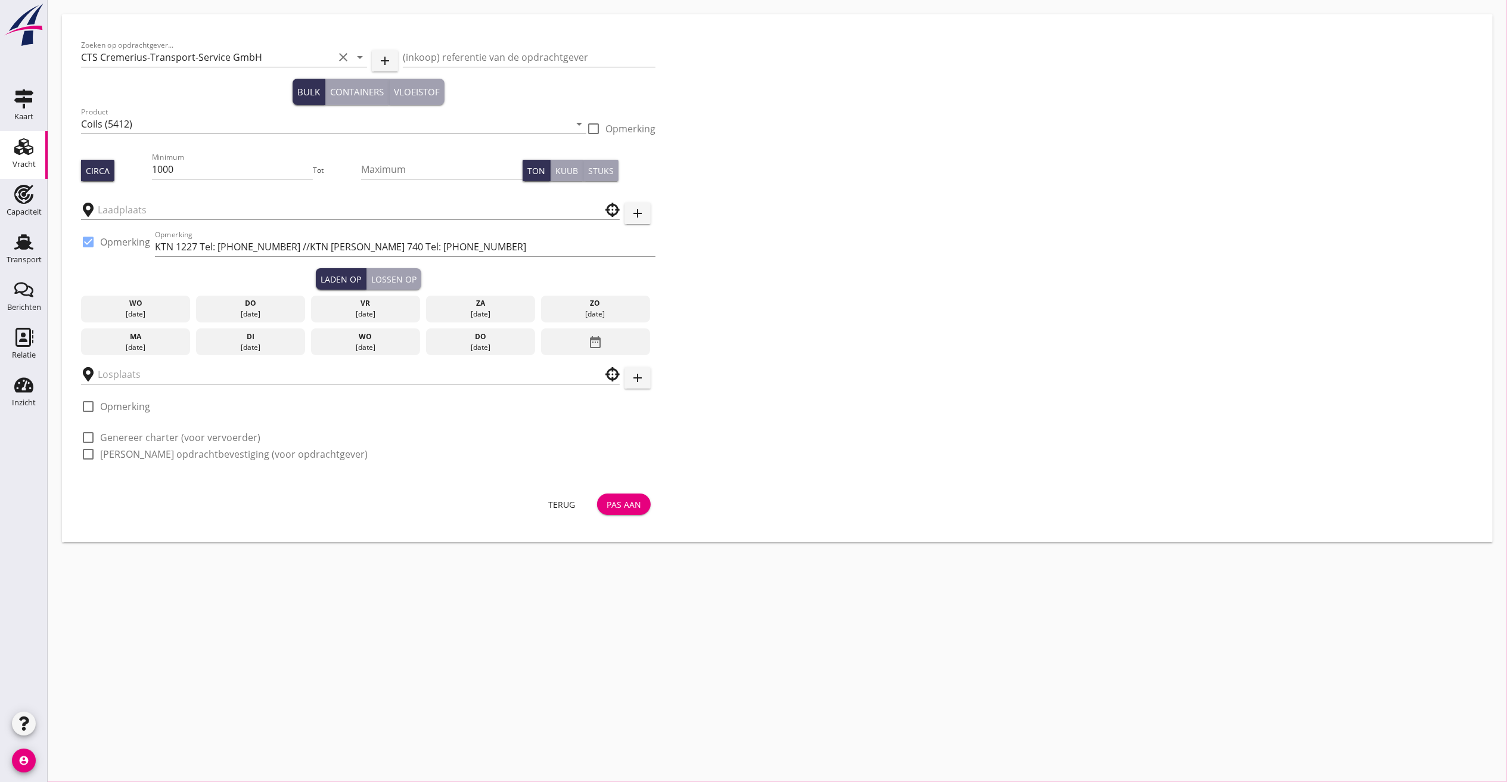
type input "Euroports kaai 1205"
type input "Coil Terminal"
checkbox input "true"
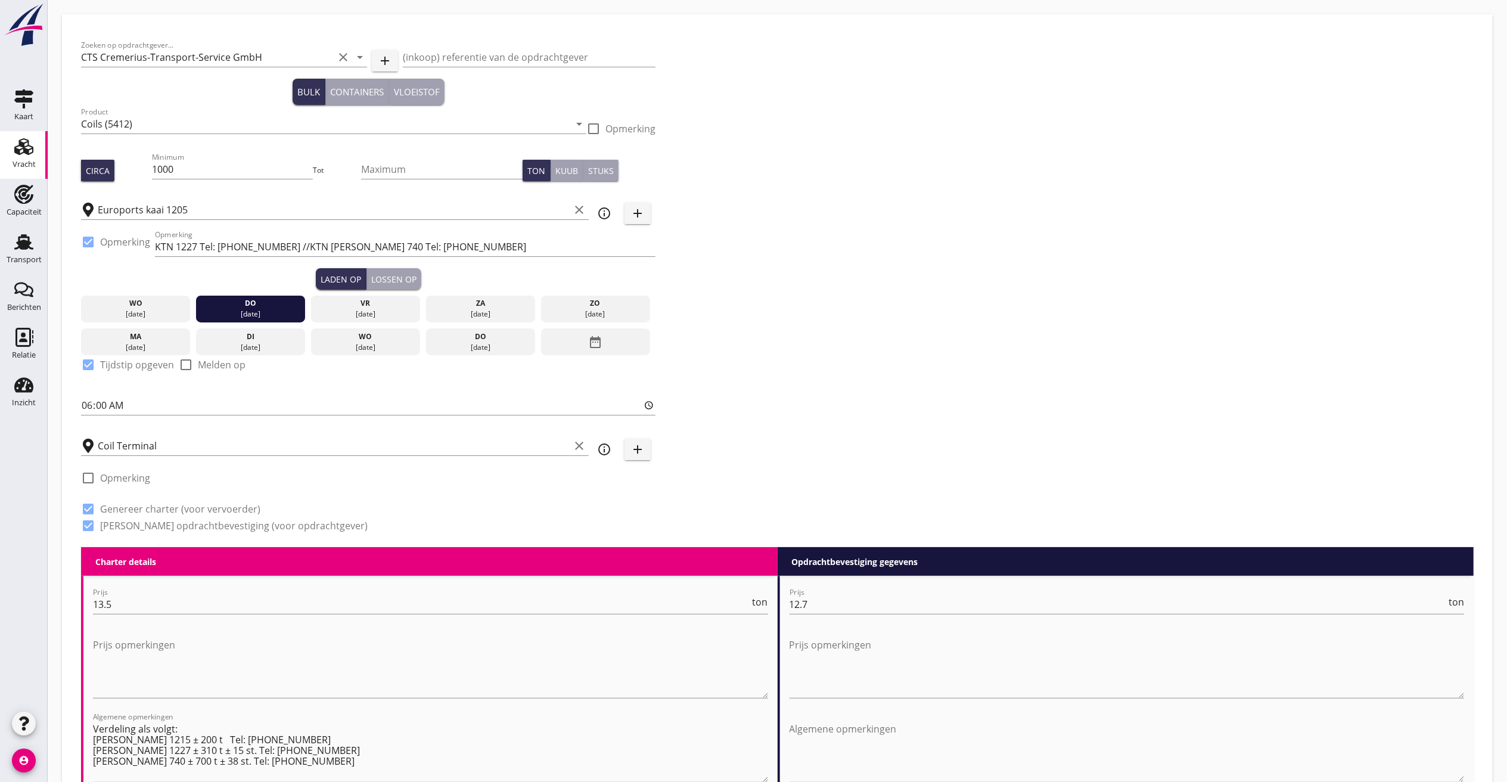
click at [195, 159] on div "Minimum 1000" at bounding box center [233, 172] width 162 height 38
drag, startPoint x: 195, startPoint y: 176, endPoint x: 187, endPoint y: 167, distance: 12.7
click at [191, 174] on input "1000" at bounding box center [233, 169] width 162 height 19
drag, startPoint x: 187, startPoint y: 167, endPoint x: 0, endPoint y: 101, distance: 198.3
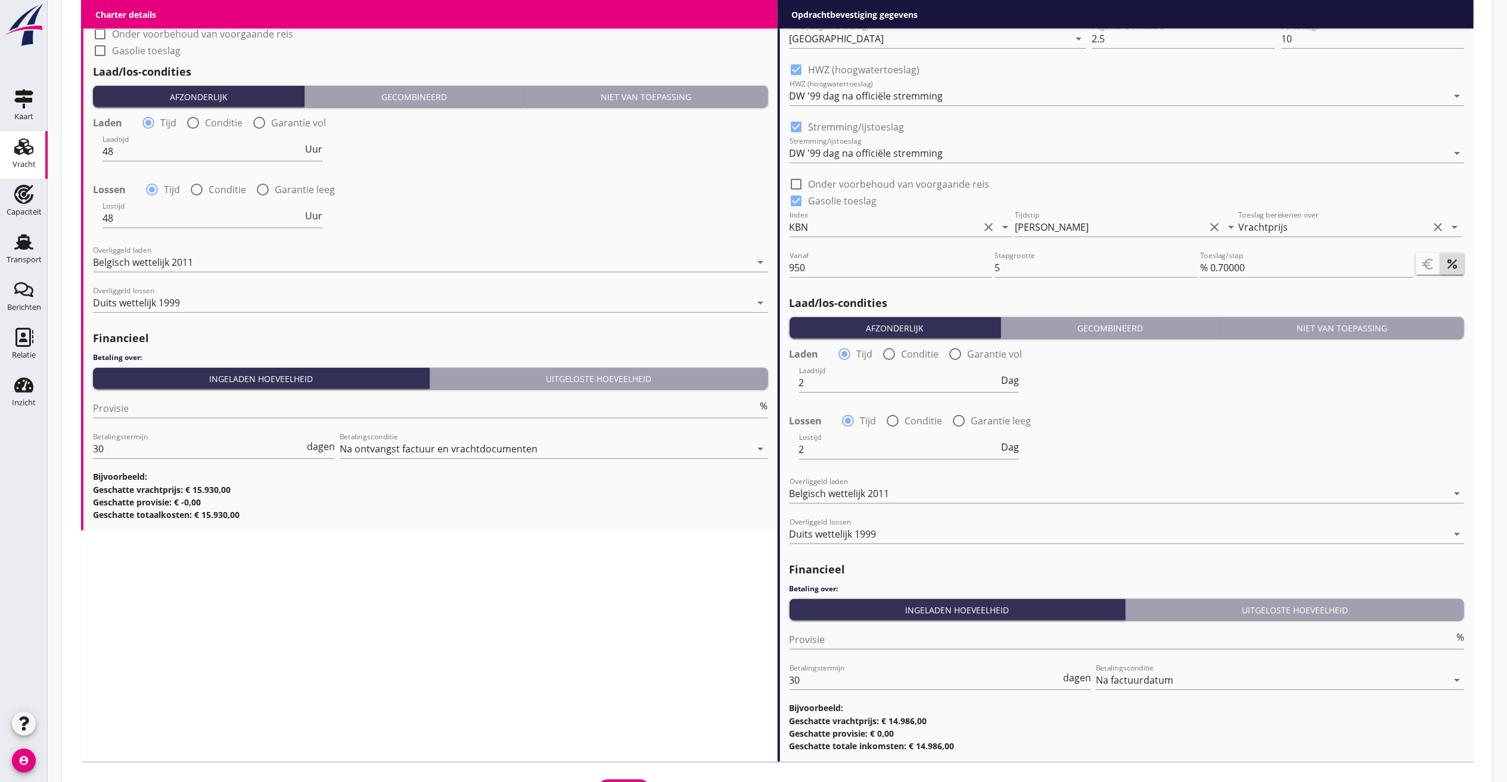
scroll to position [1224, 0]
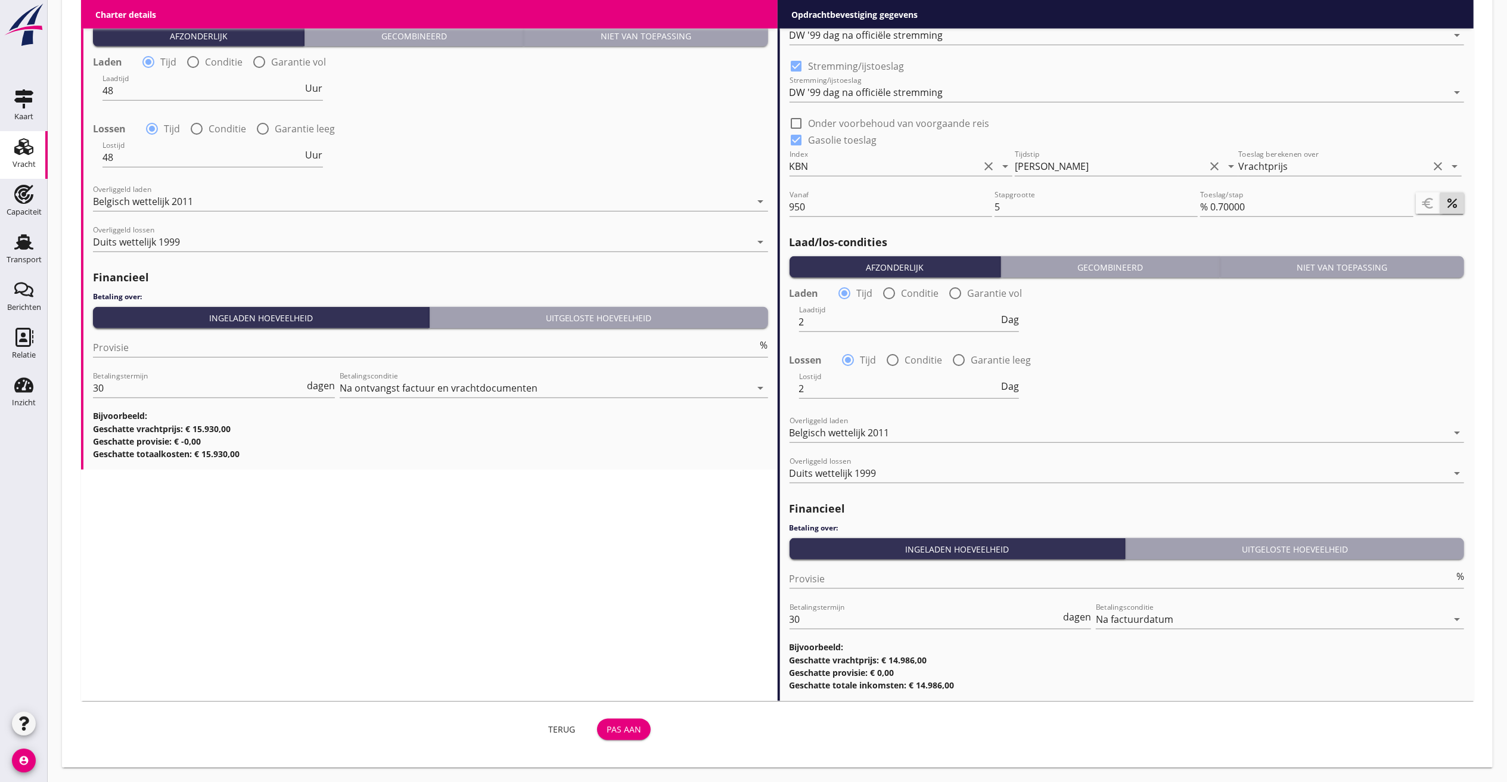
type input "1180"
click at [626, 521] on div "Pas aan" at bounding box center [624, 729] width 35 height 13
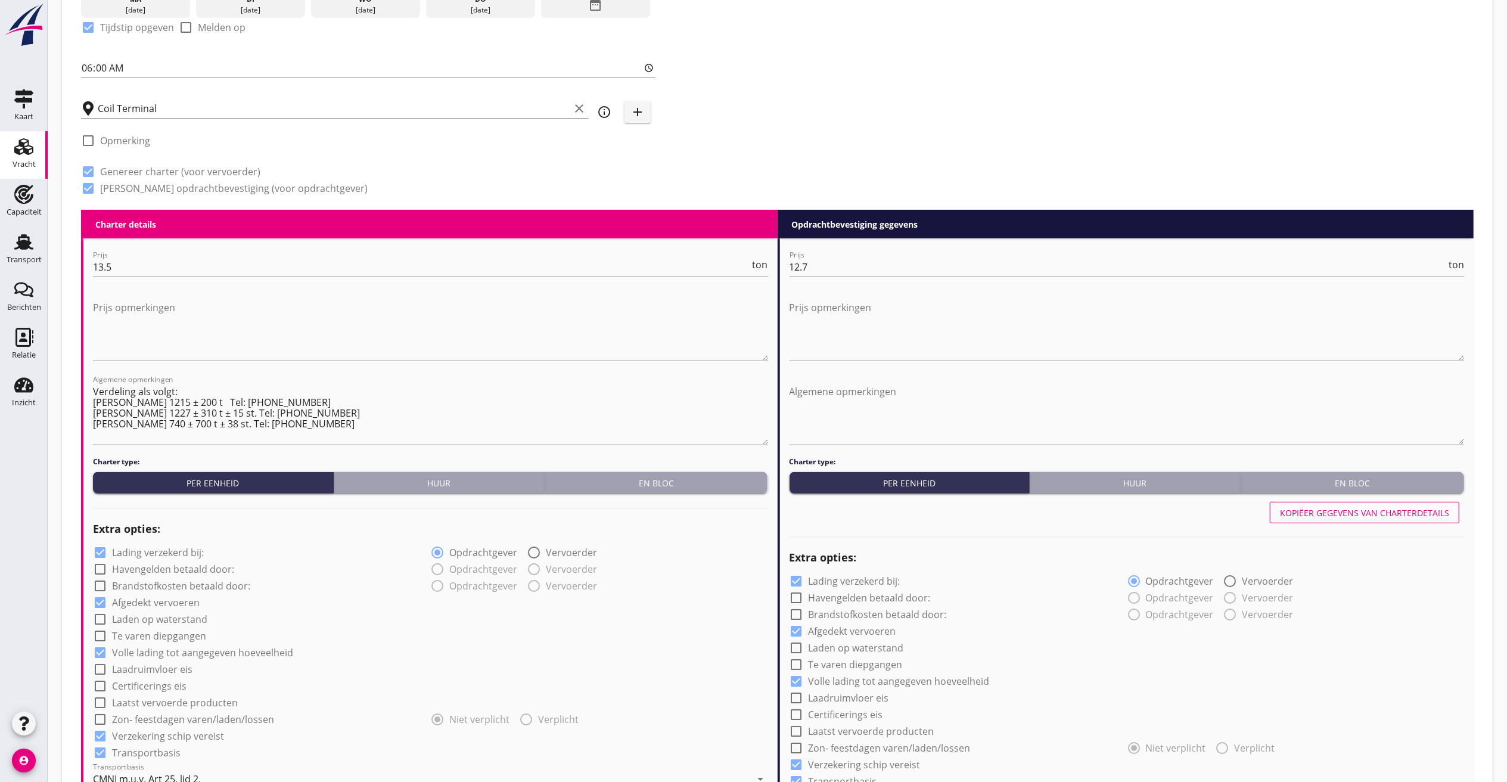
scroll to position [142, 0]
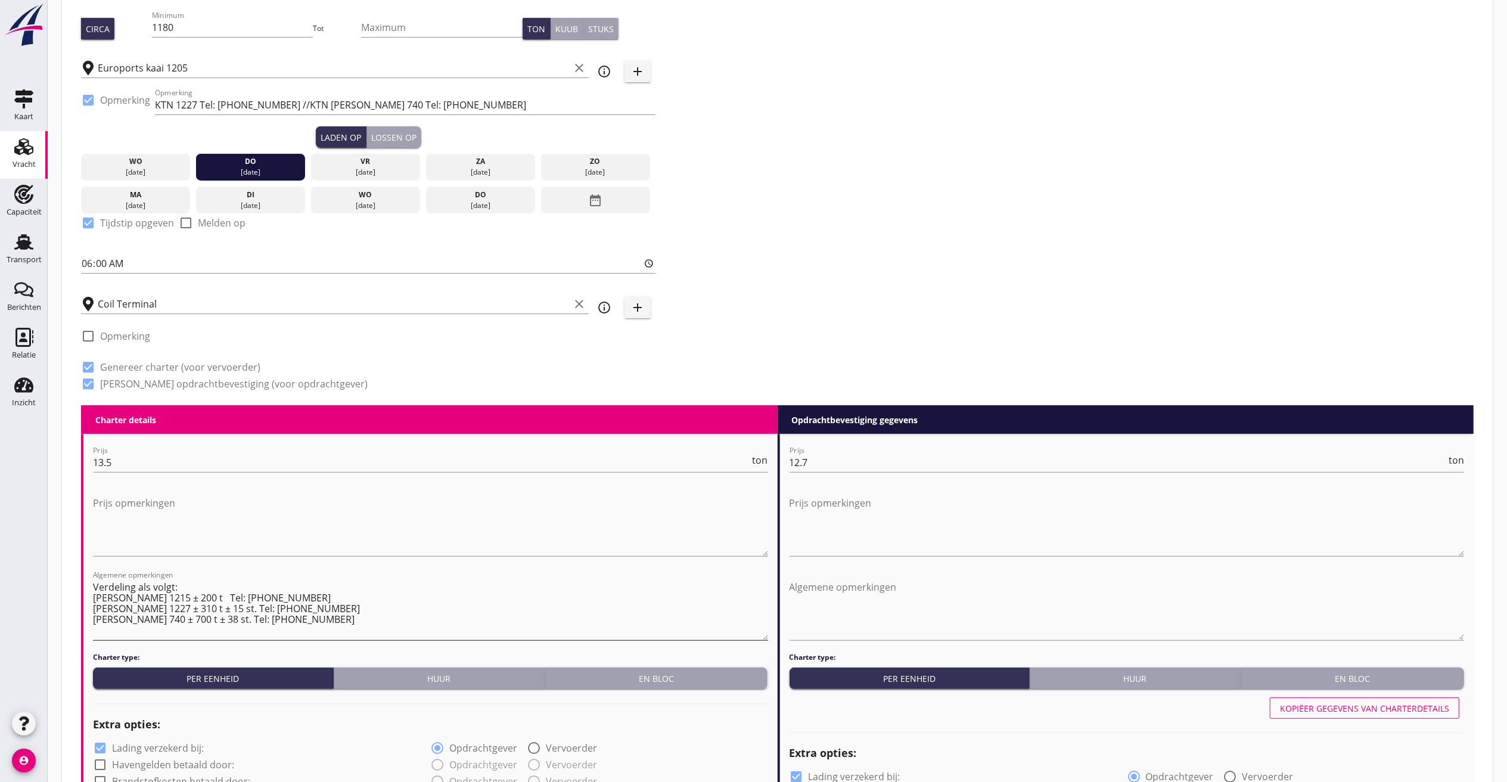
click at [170, 521] on textarea "Verdeling als volgt: Af kaai 1215 ± 200 t Tel: +32 (0)3-5703542 Af kaai 1227 ± …" at bounding box center [430, 609] width 675 height 63
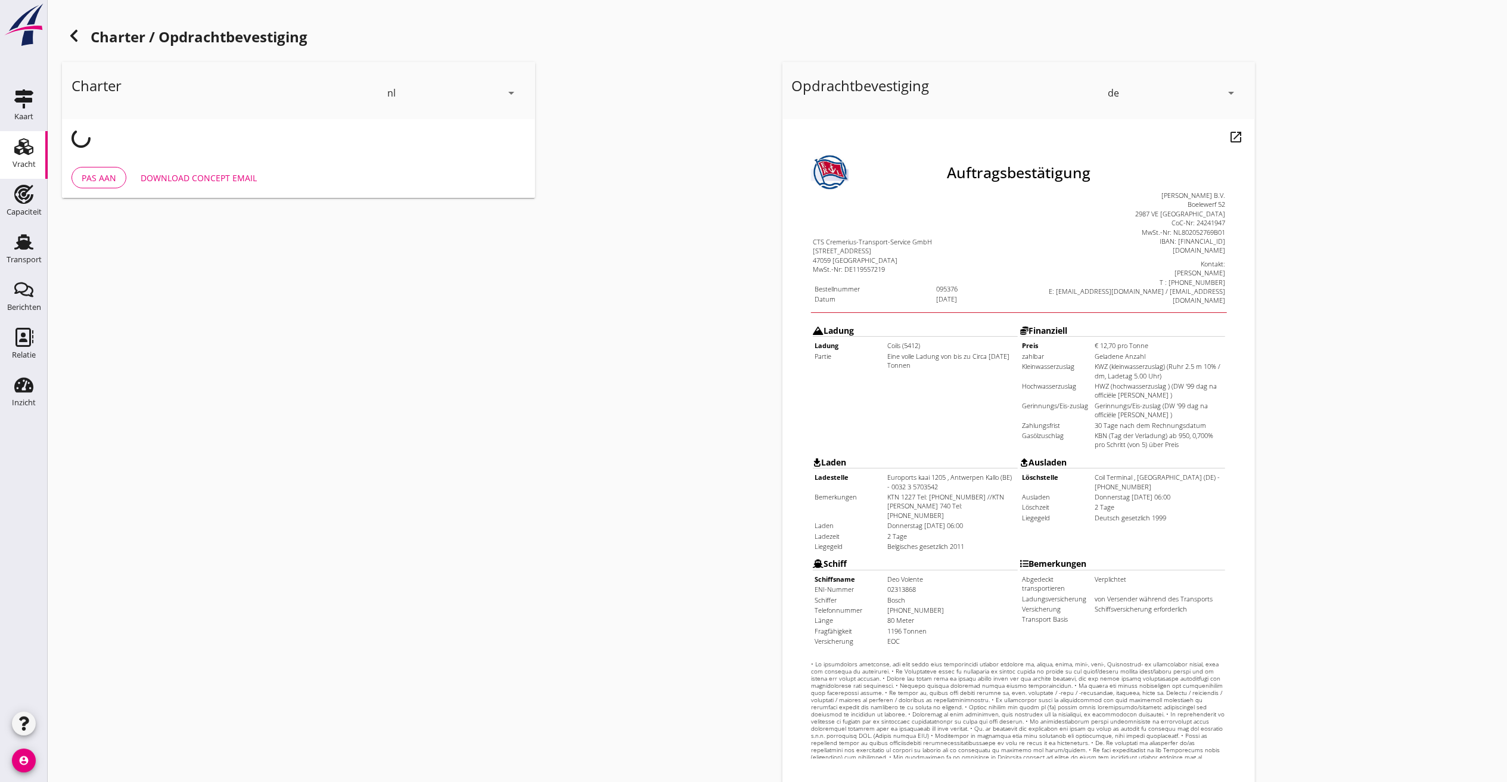
click at [72, 31] on icon at bounding box center [74, 36] width 14 height 14
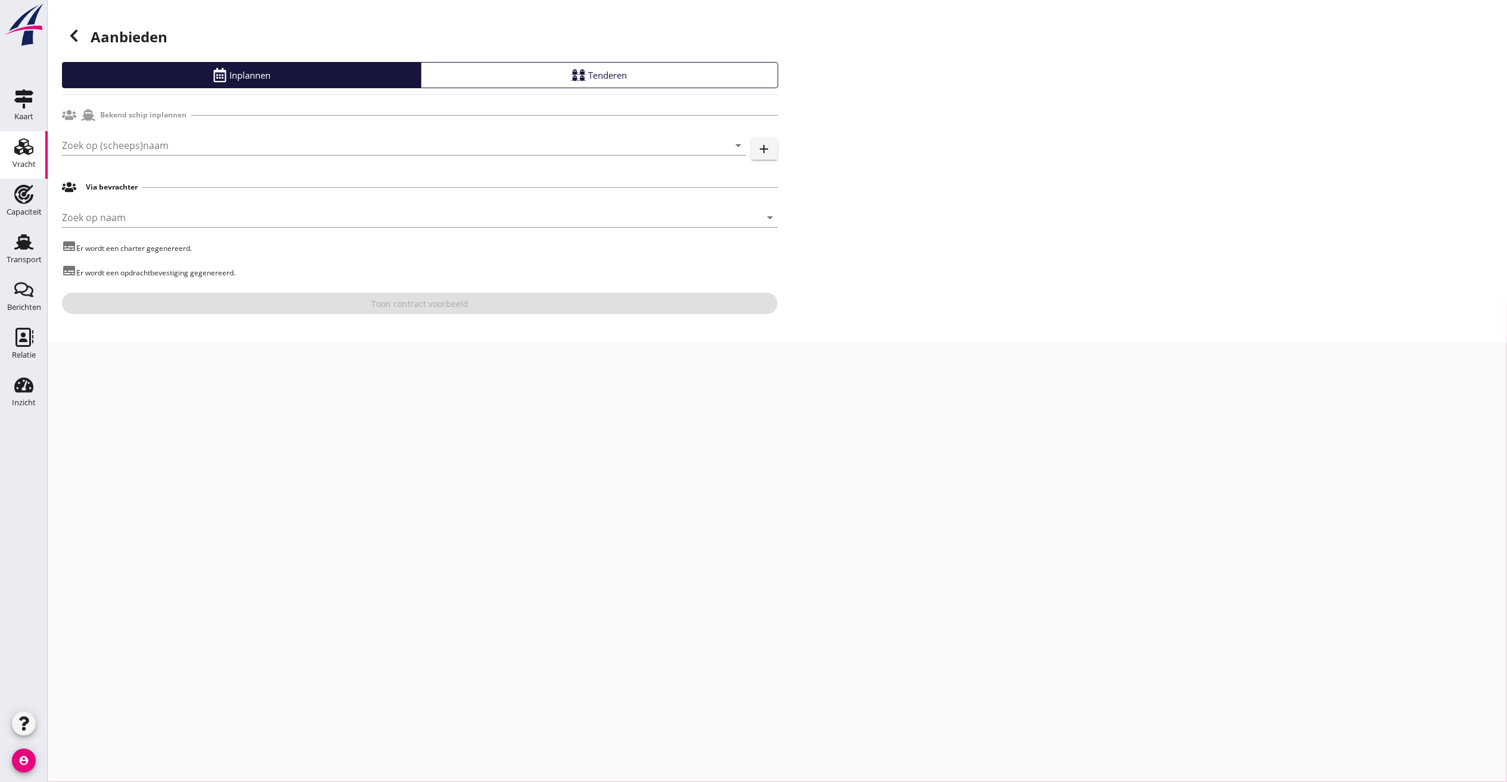
click at [76, 17] on header "Aanbieden" at bounding box center [420, 38] width 716 height 48
click at [63, 52] on header "Aanbieden" at bounding box center [420, 38] width 716 height 48
click at [72, 39] on icon at bounding box center [74, 36] width 14 height 14
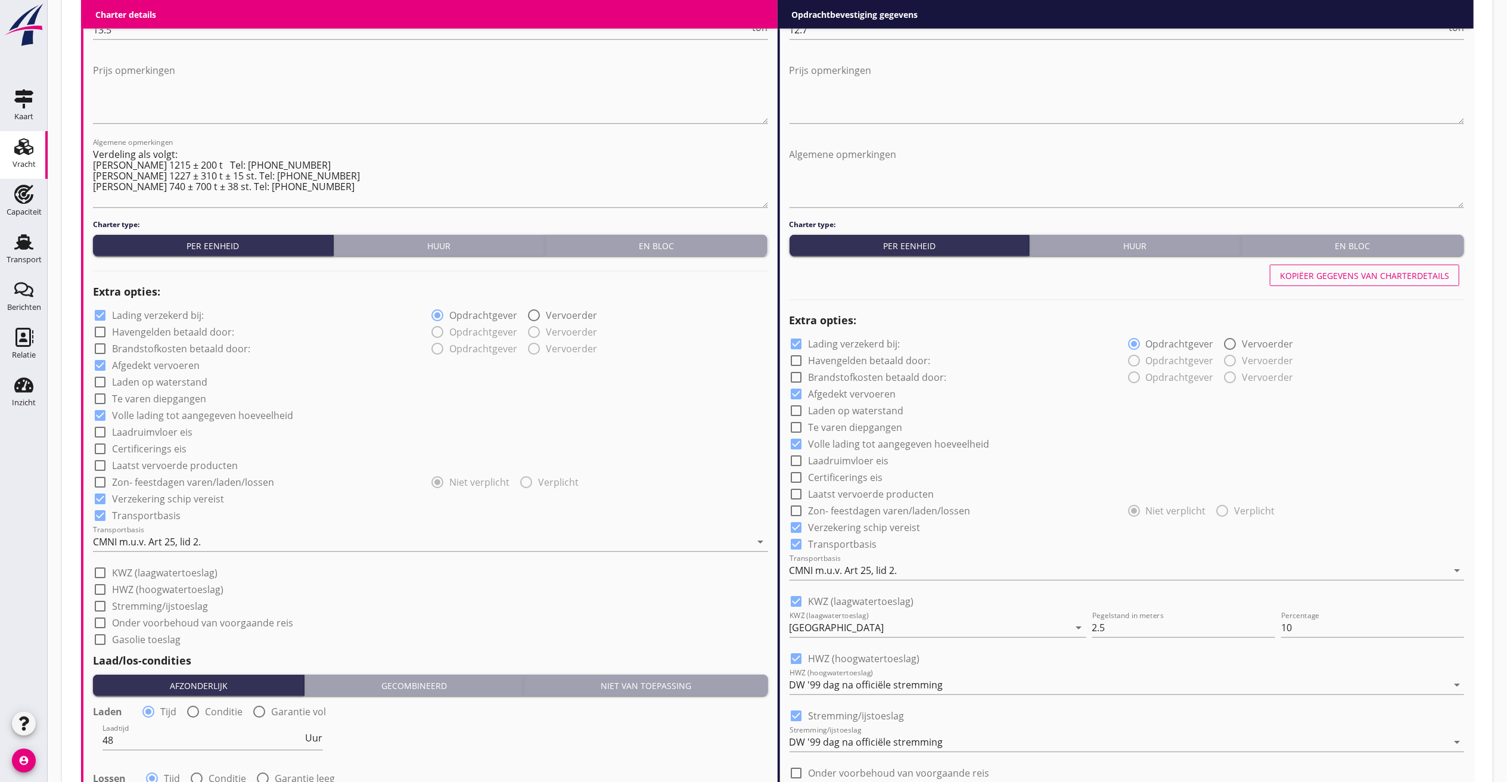
scroll to position [477, 0]
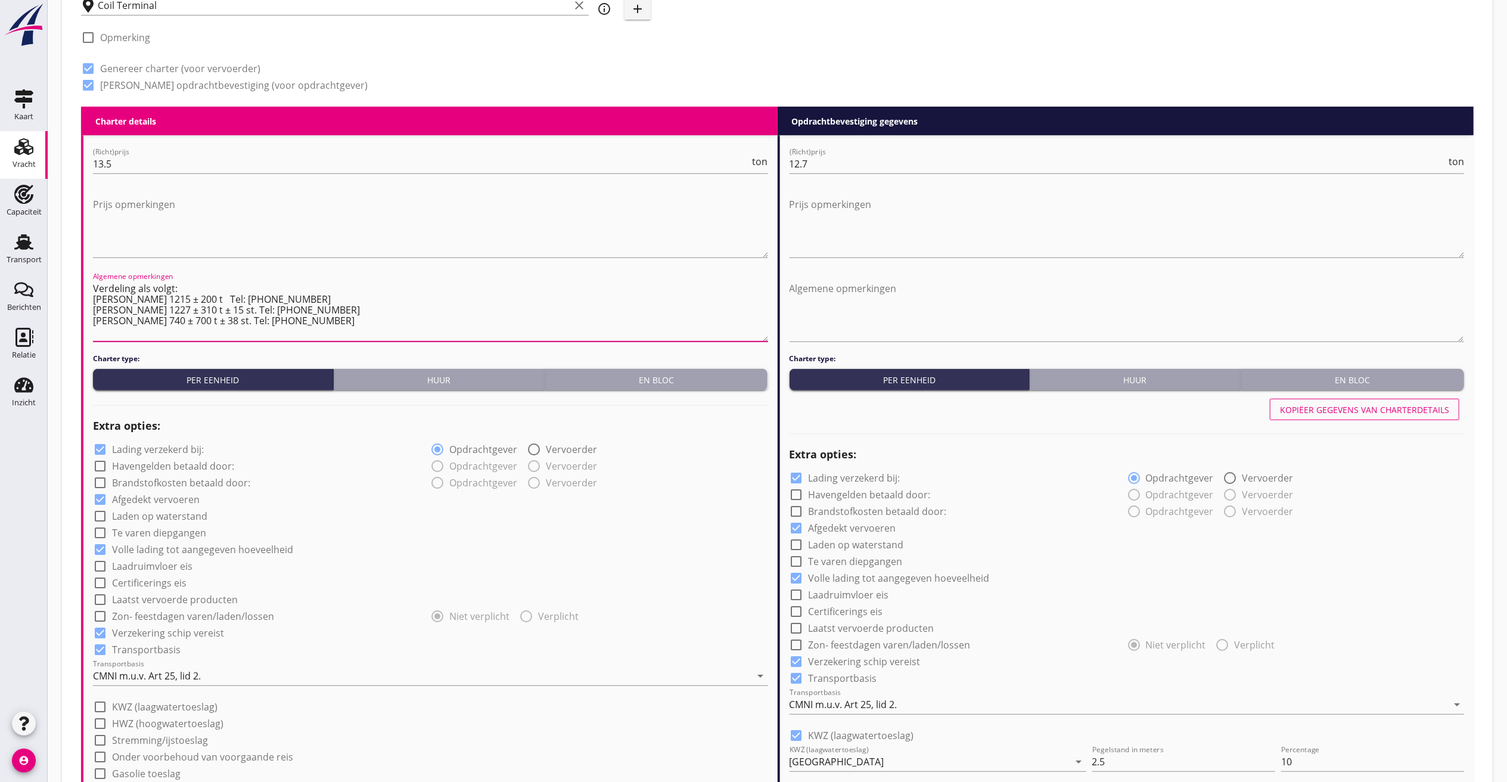
click at [176, 294] on textarea "Verdeling als volgt: Af kaai 1215 ± 200 t Tel: +32 (0)3-5703542 Af kaai 1227 ± …" at bounding box center [430, 310] width 675 height 63
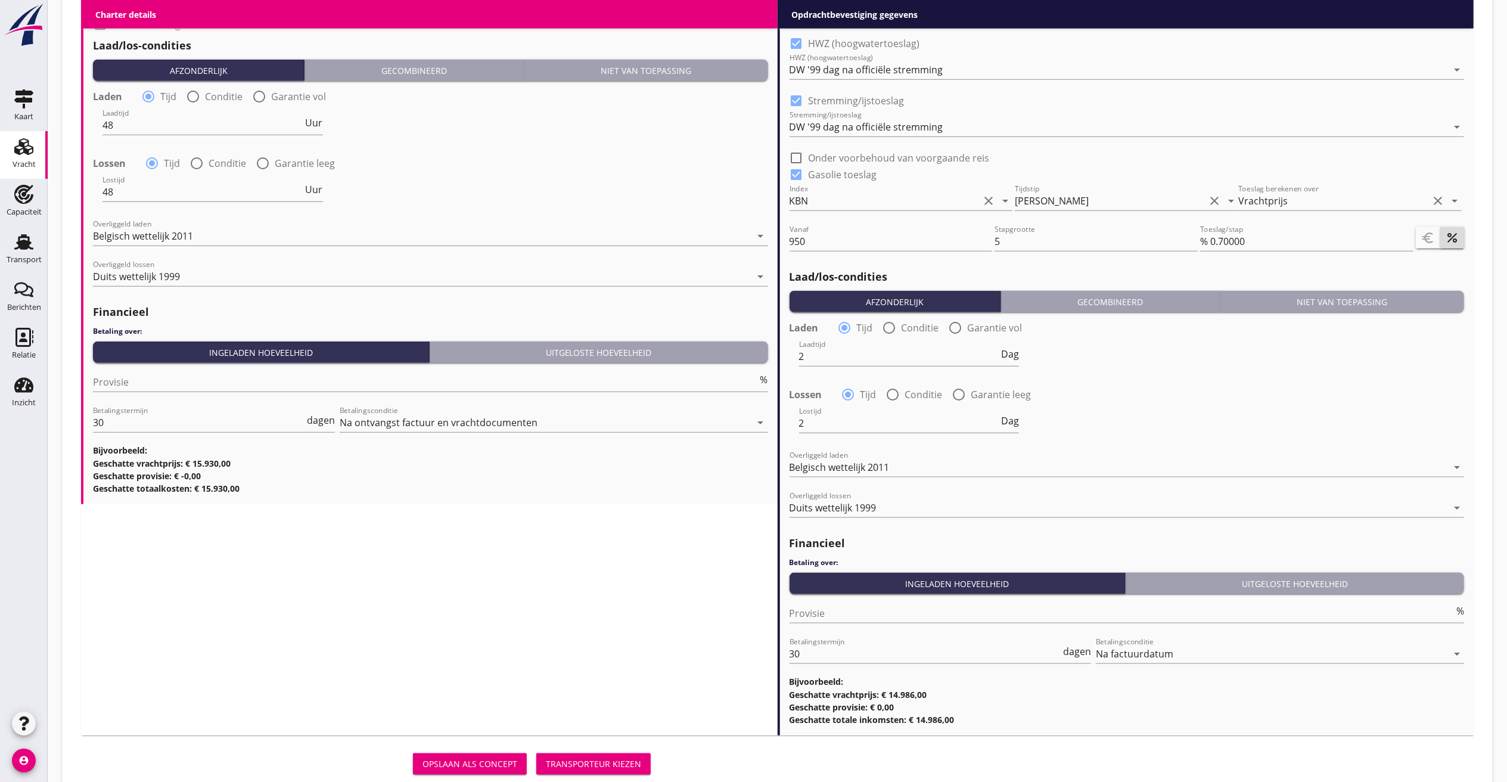
scroll to position [1261, 0]
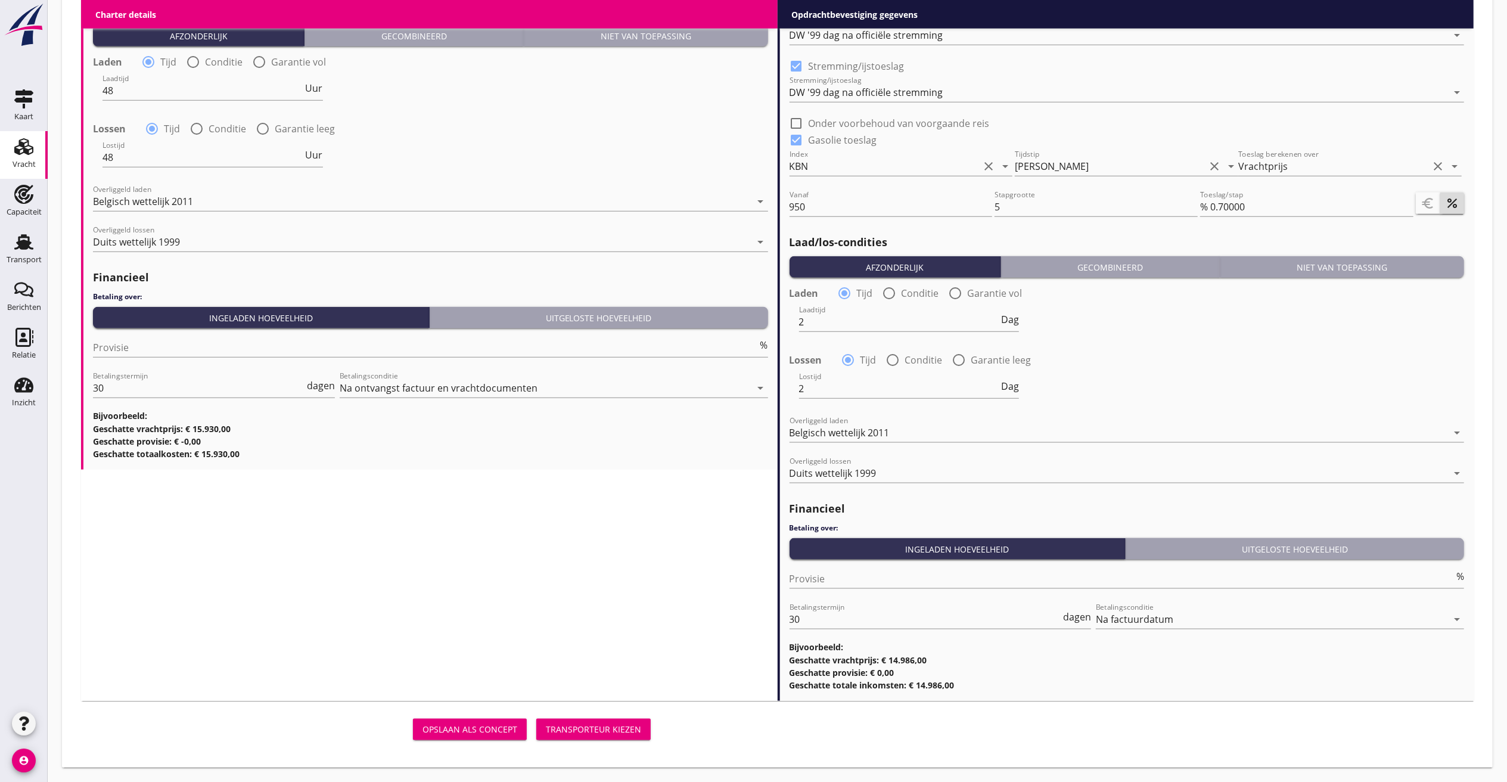
type textarea "Verdeling als volgt: Af kaai 1215 ± 165 t ± 7 st. Tel: +32 (0)3-5703542 Af kaai…"
click at [589, 521] on div "Transporteur kiezen" at bounding box center [593, 729] width 95 height 13
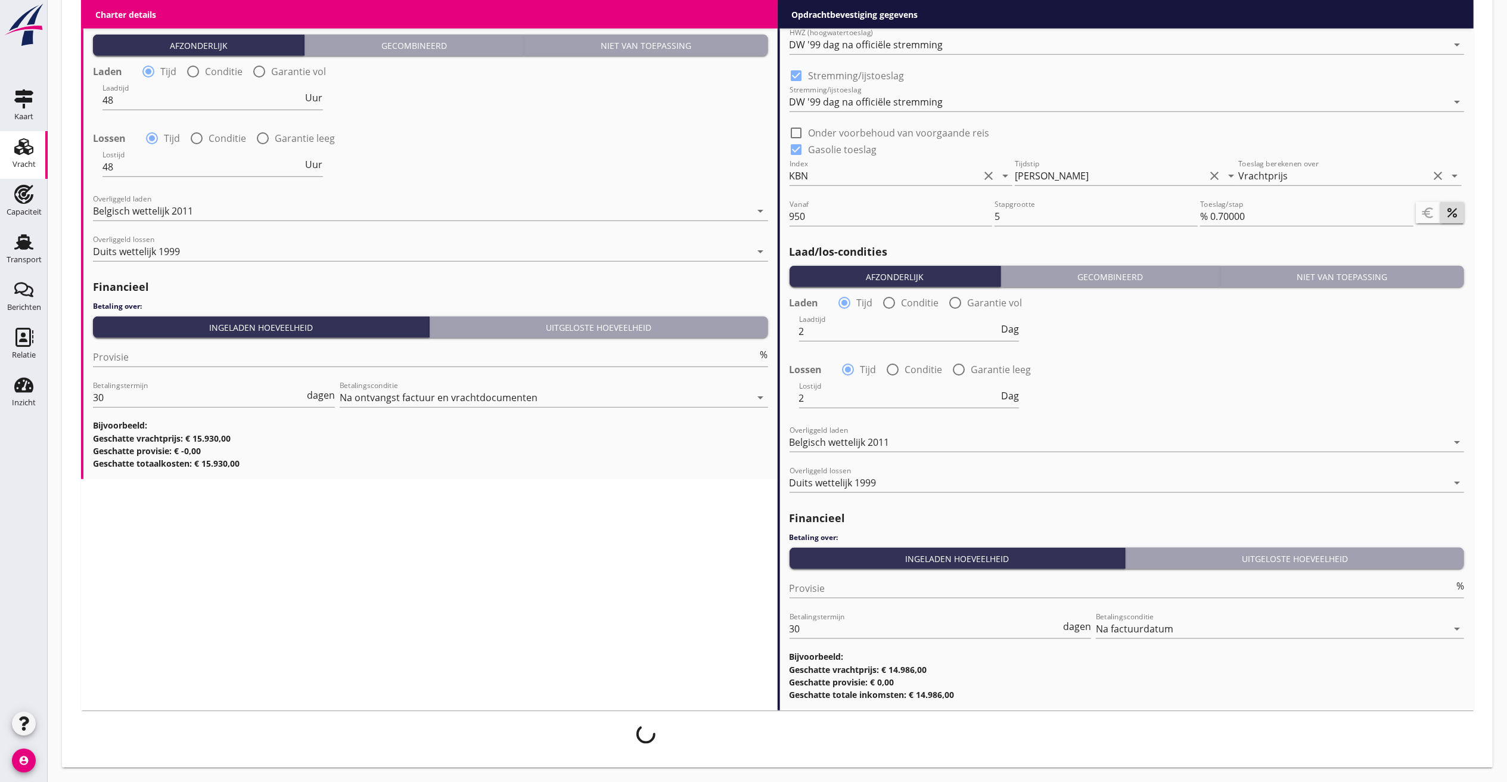
scroll to position [1252, 0]
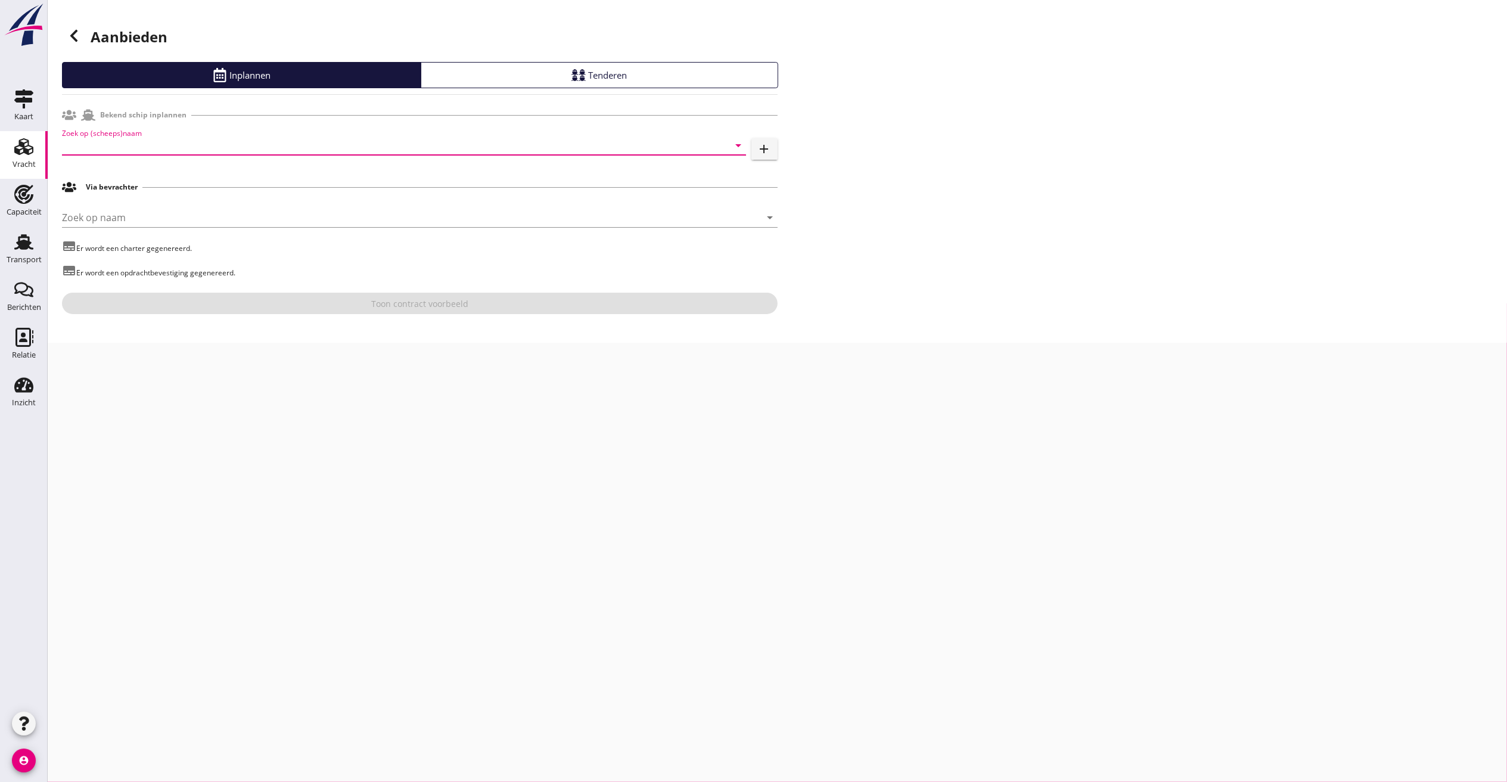
click at [159, 143] on input "Zoek op (scheeps)naam" at bounding box center [387, 145] width 651 height 19
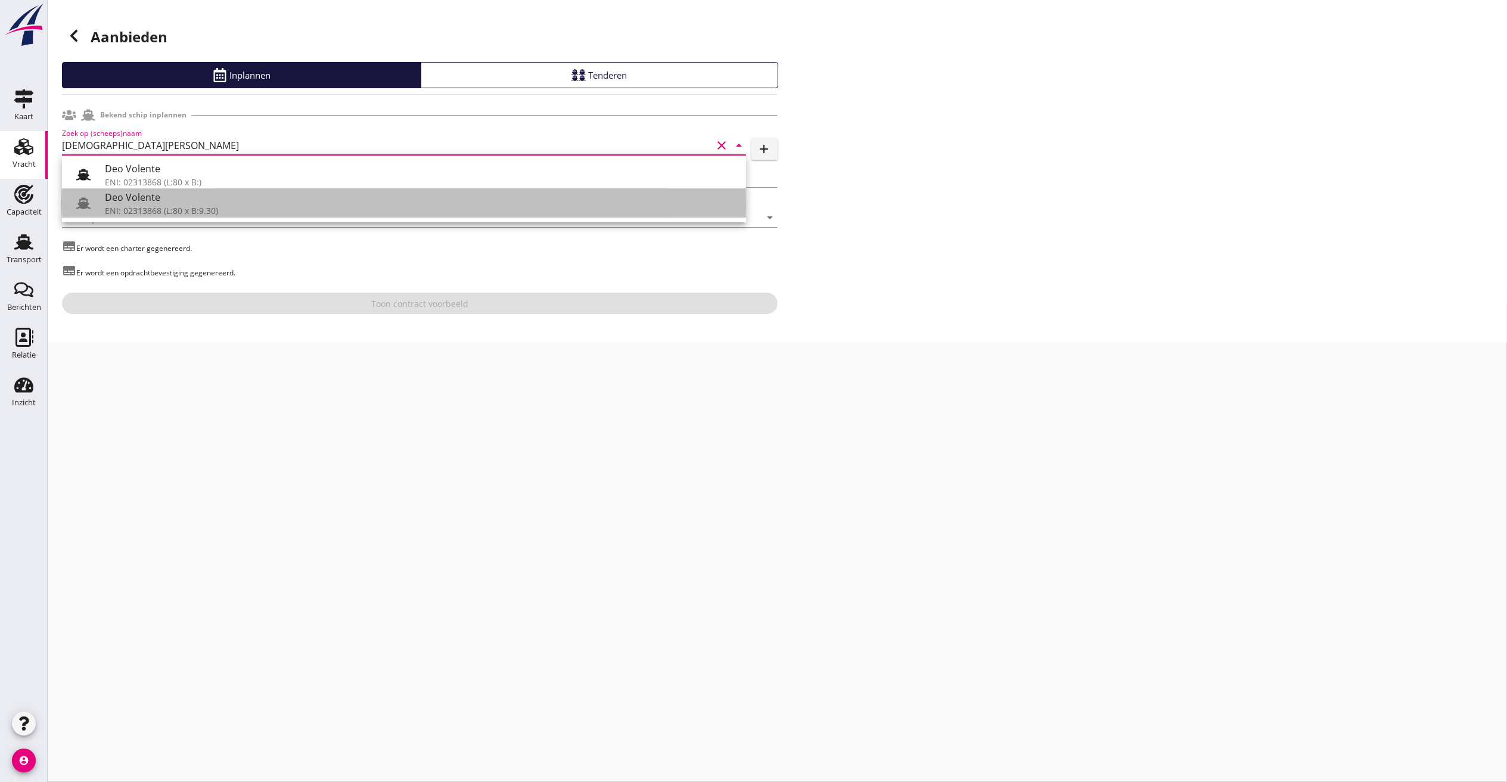
click at [153, 198] on div "Deo Volente" at bounding box center [421, 197] width 632 height 14
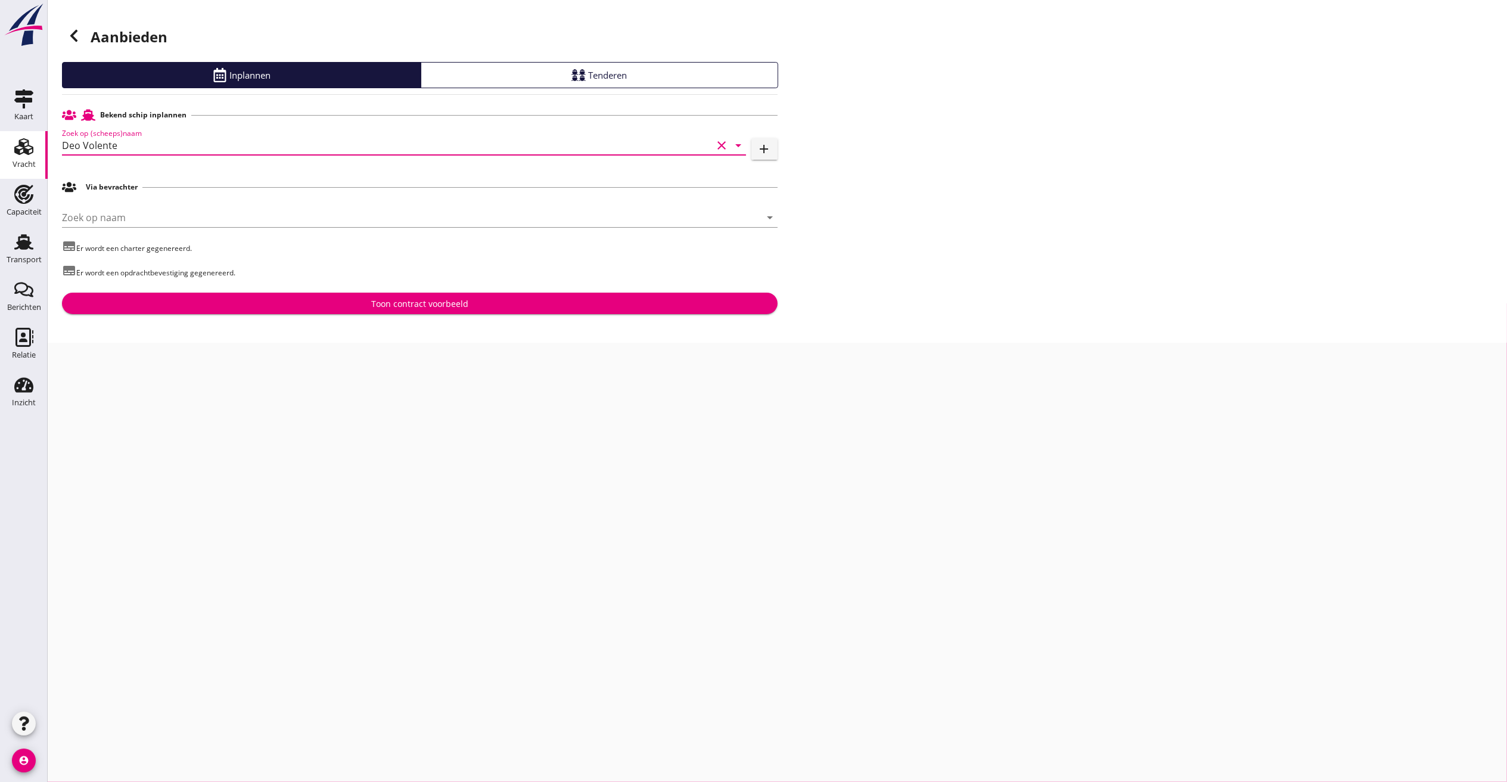
type input "Deo Volente"
click at [184, 203] on div "Zoek op naam arrow_drop_down" at bounding box center [420, 220] width 716 height 38
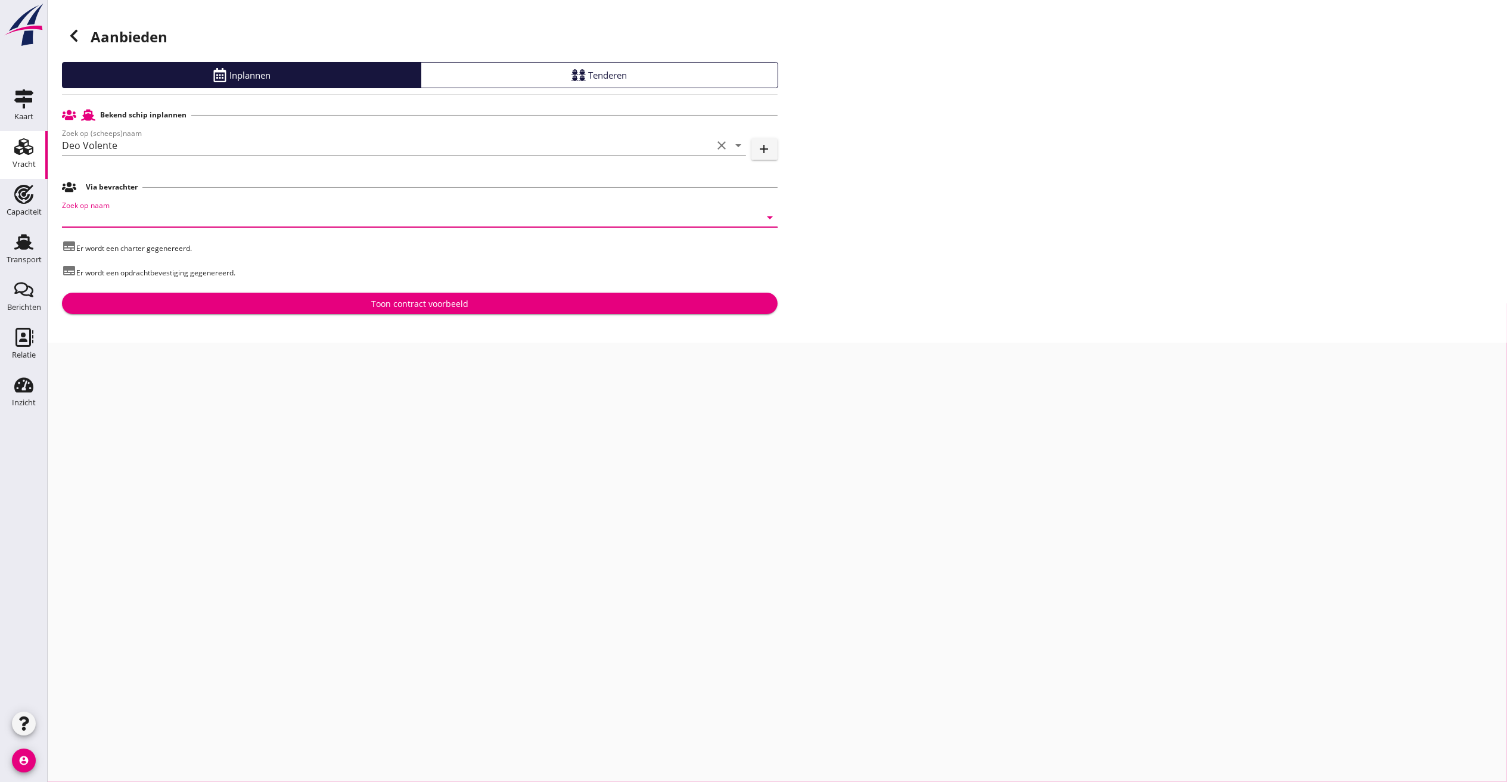
click at [172, 220] on input "Zoek op naam" at bounding box center [403, 217] width 682 height 19
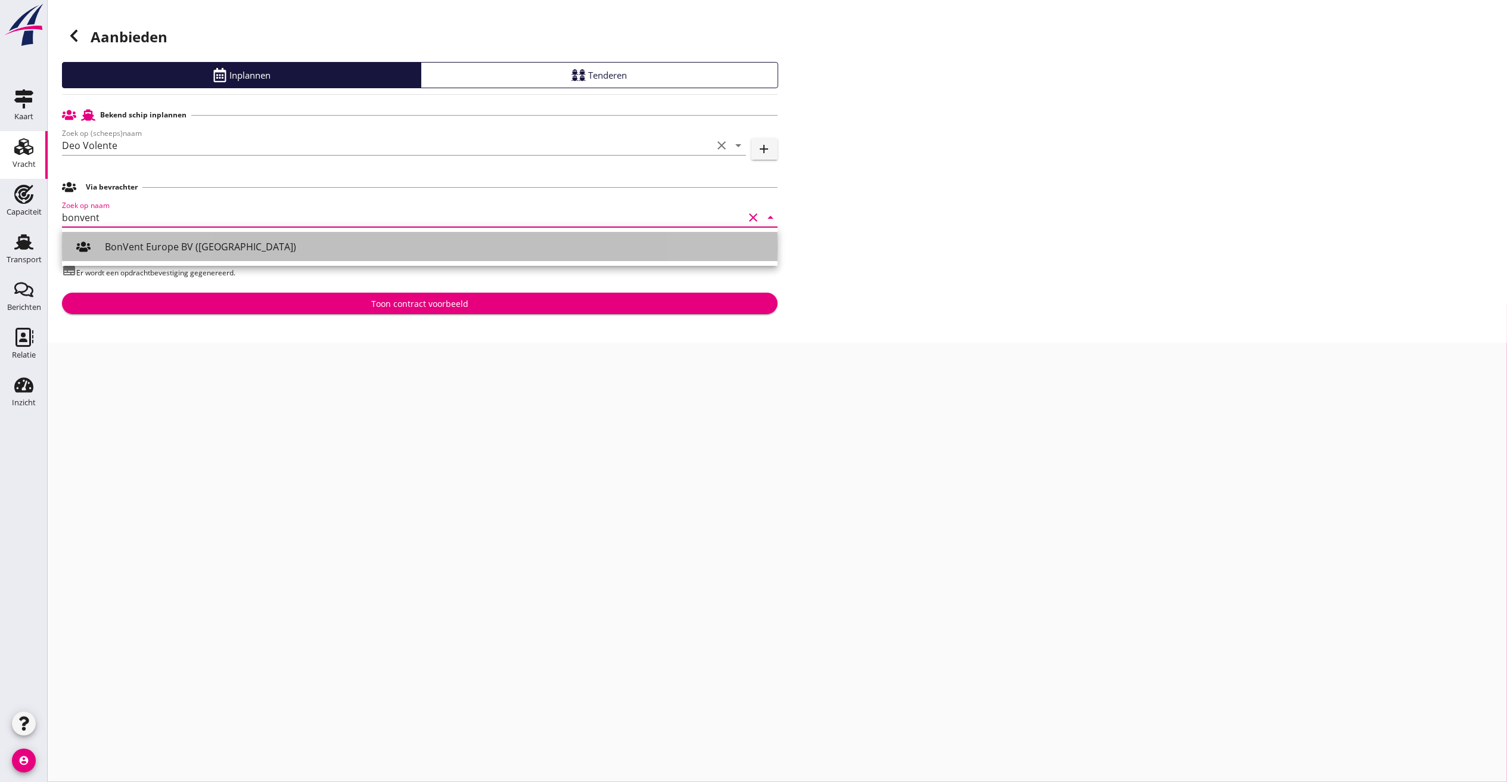
click at [151, 246] on div "BonVent Europe BV (Werkendam)" at bounding box center [436, 247] width 663 height 14
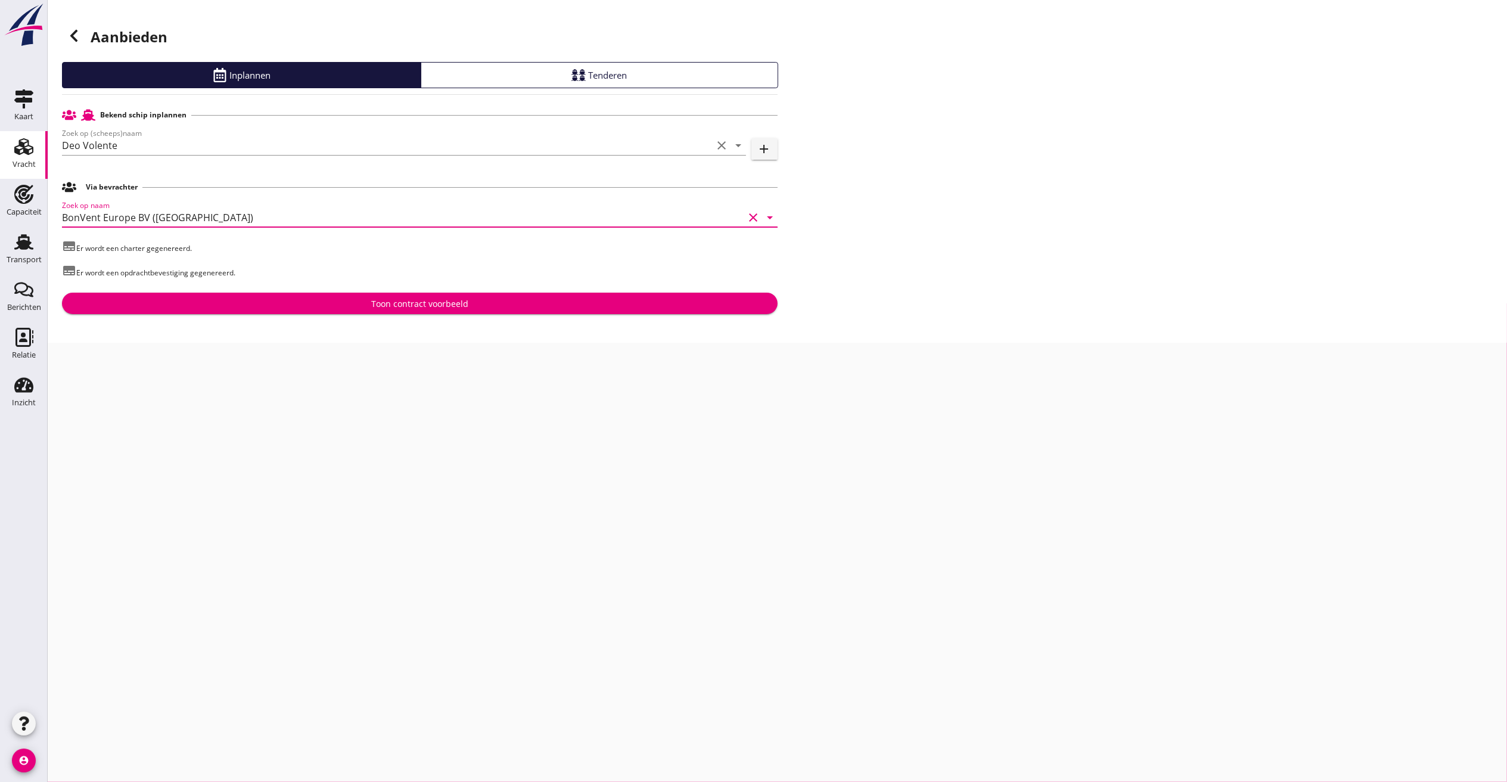
type input "BonVent Europe BV (Werkendam)"
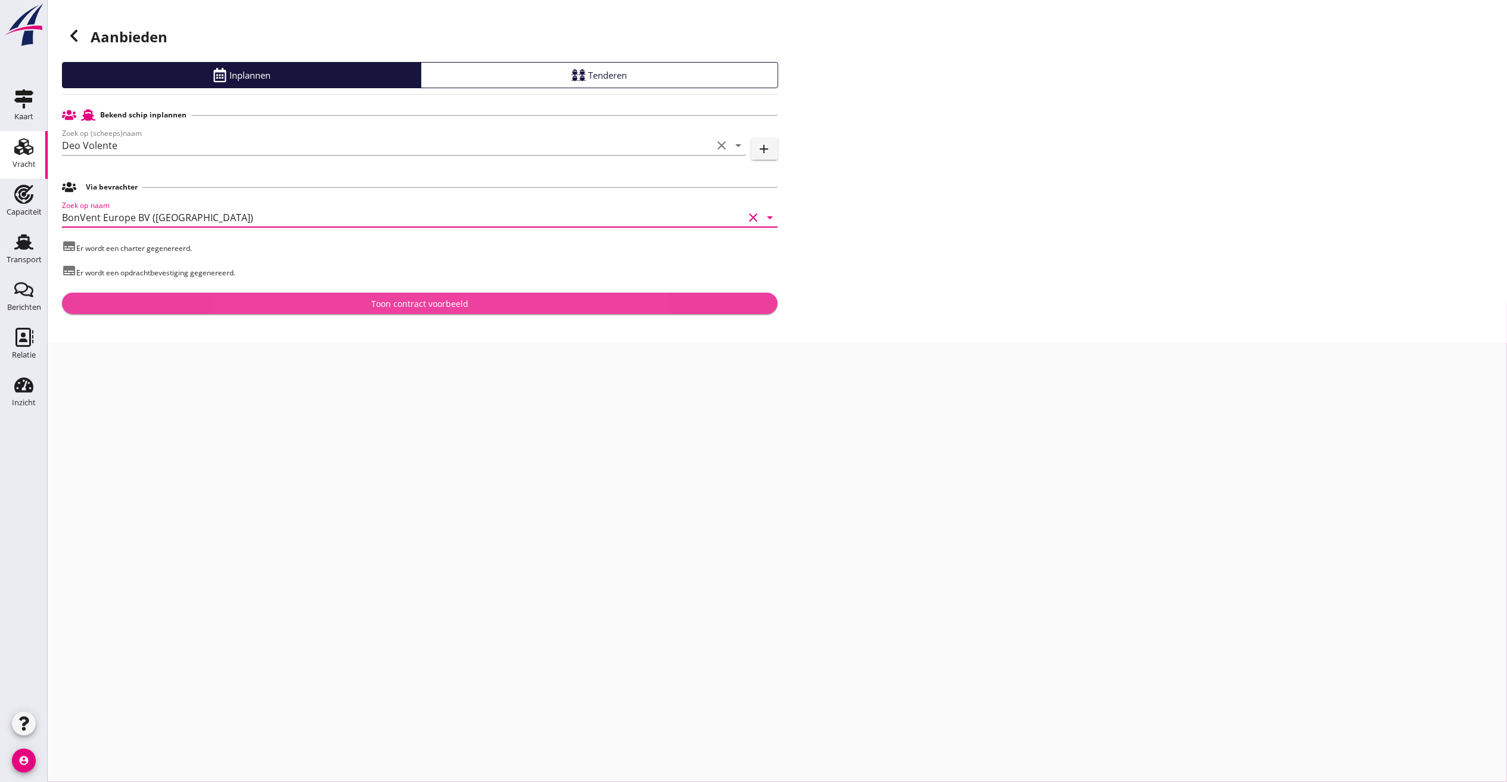
click at [291, 297] on div "Toon contract voorbeeld" at bounding box center [420, 303] width 697 height 13
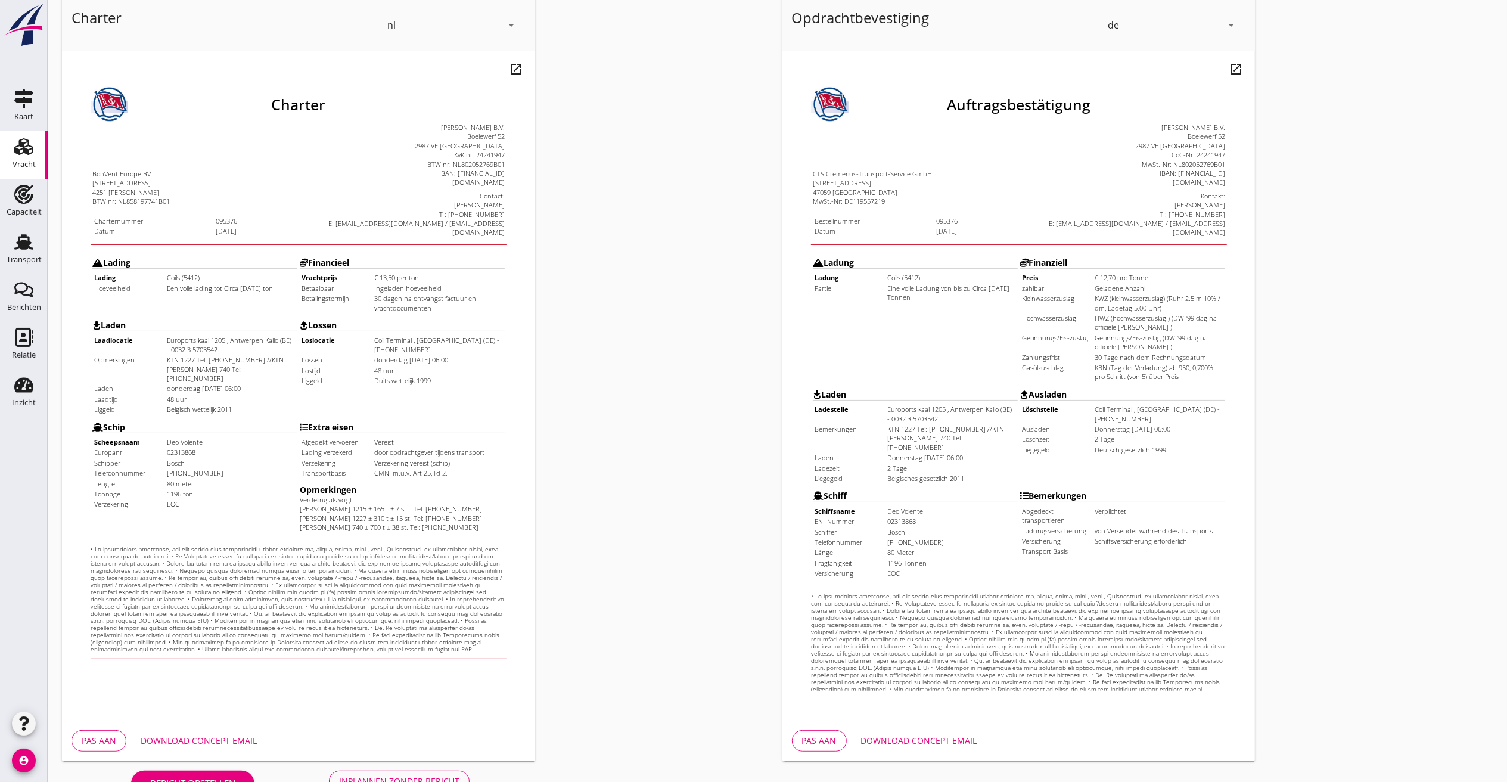
scroll to position [100, 0]
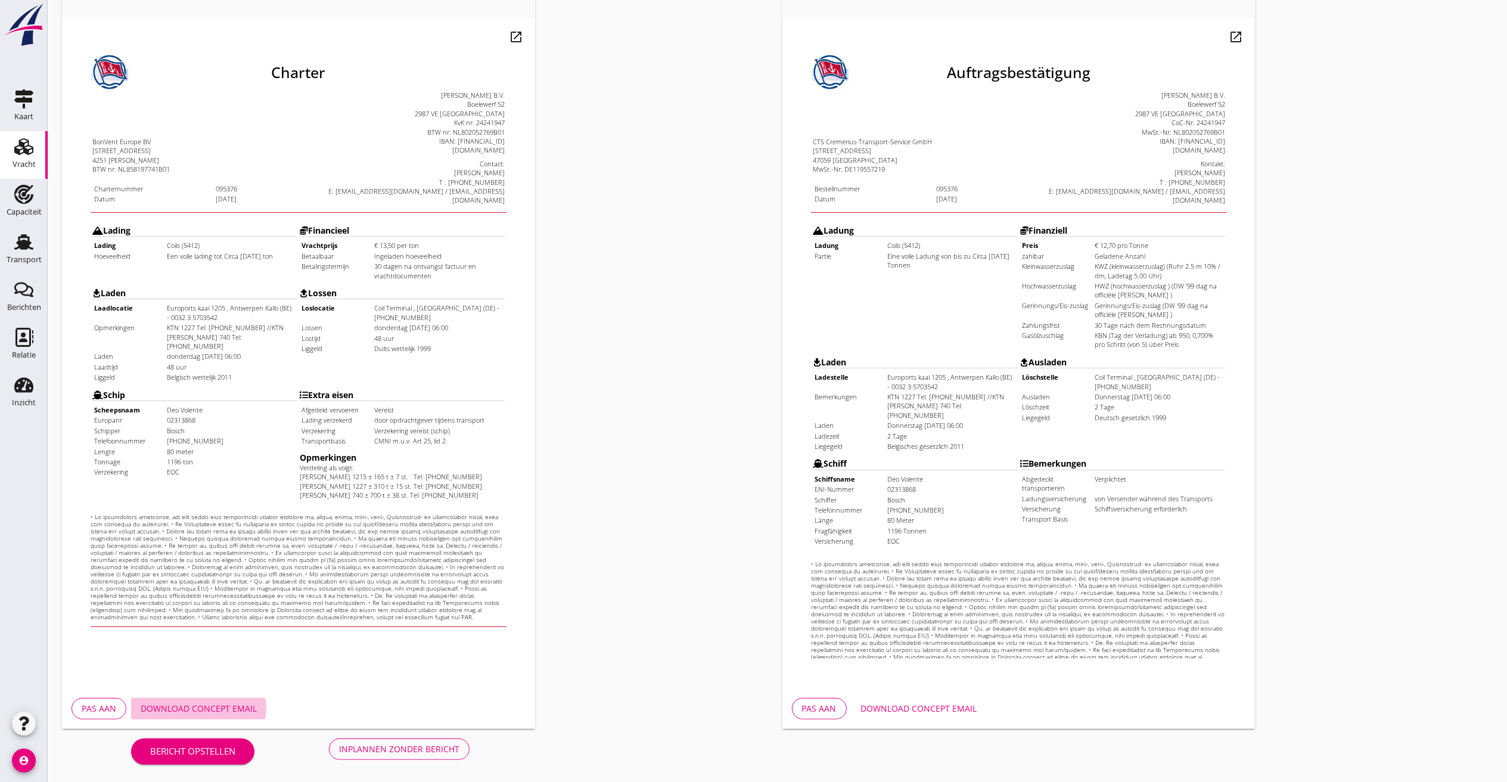
click at [173, 521] on div "Download concept email" at bounding box center [199, 708] width 116 height 13
click at [377, 521] on div "Inplannen zonder bericht" at bounding box center [399, 749] width 120 height 13
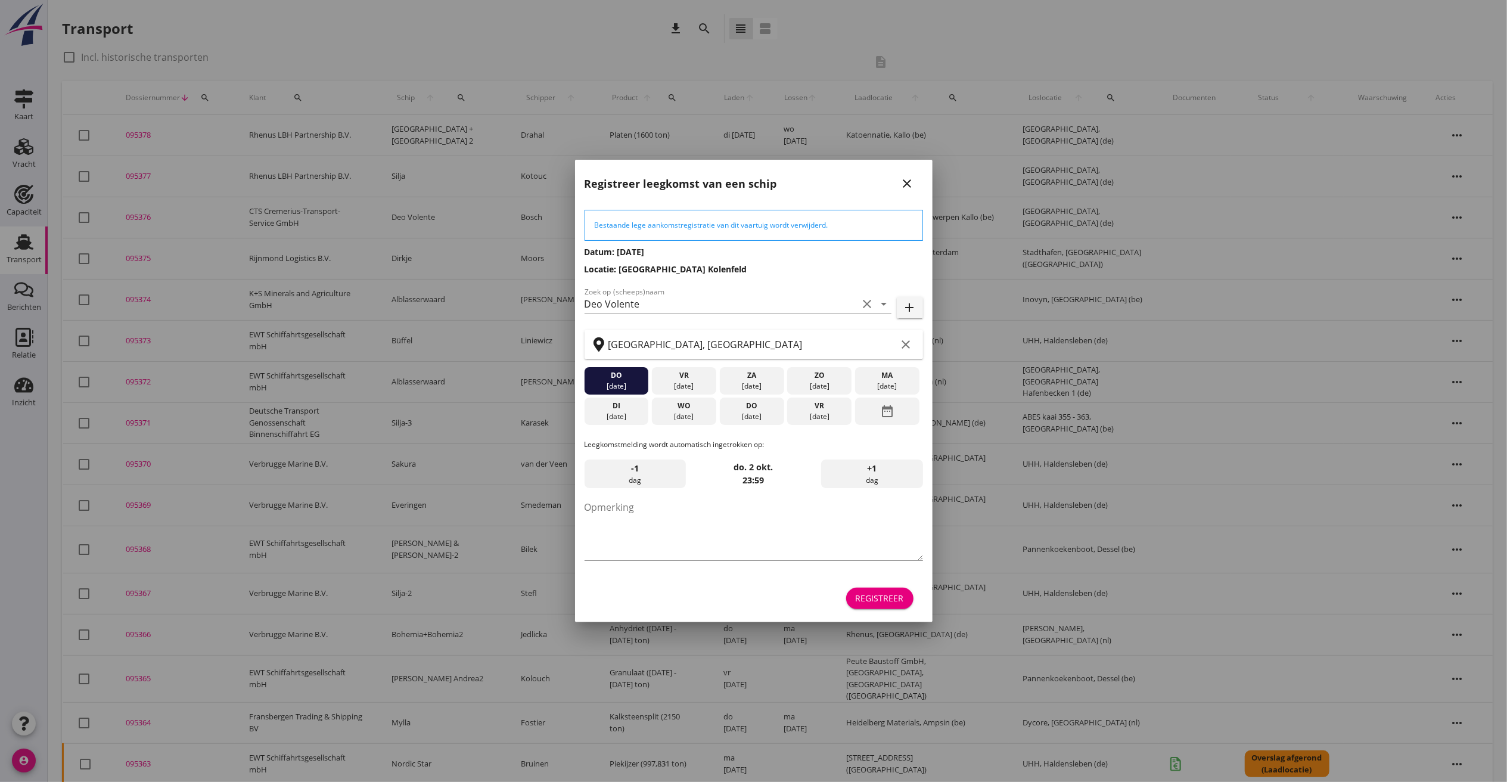
click at [610, 372] on div "do" at bounding box center [616, 375] width 58 height 11
click at [683, 378] on div "vr" at bounding box center [684, 375] width 58 height 11
click at [886, 521] on button "Registreer" at bounding box center [879, 598] width 67 height 21
